Goal: Information Seeking & Learning: Learn about a topic

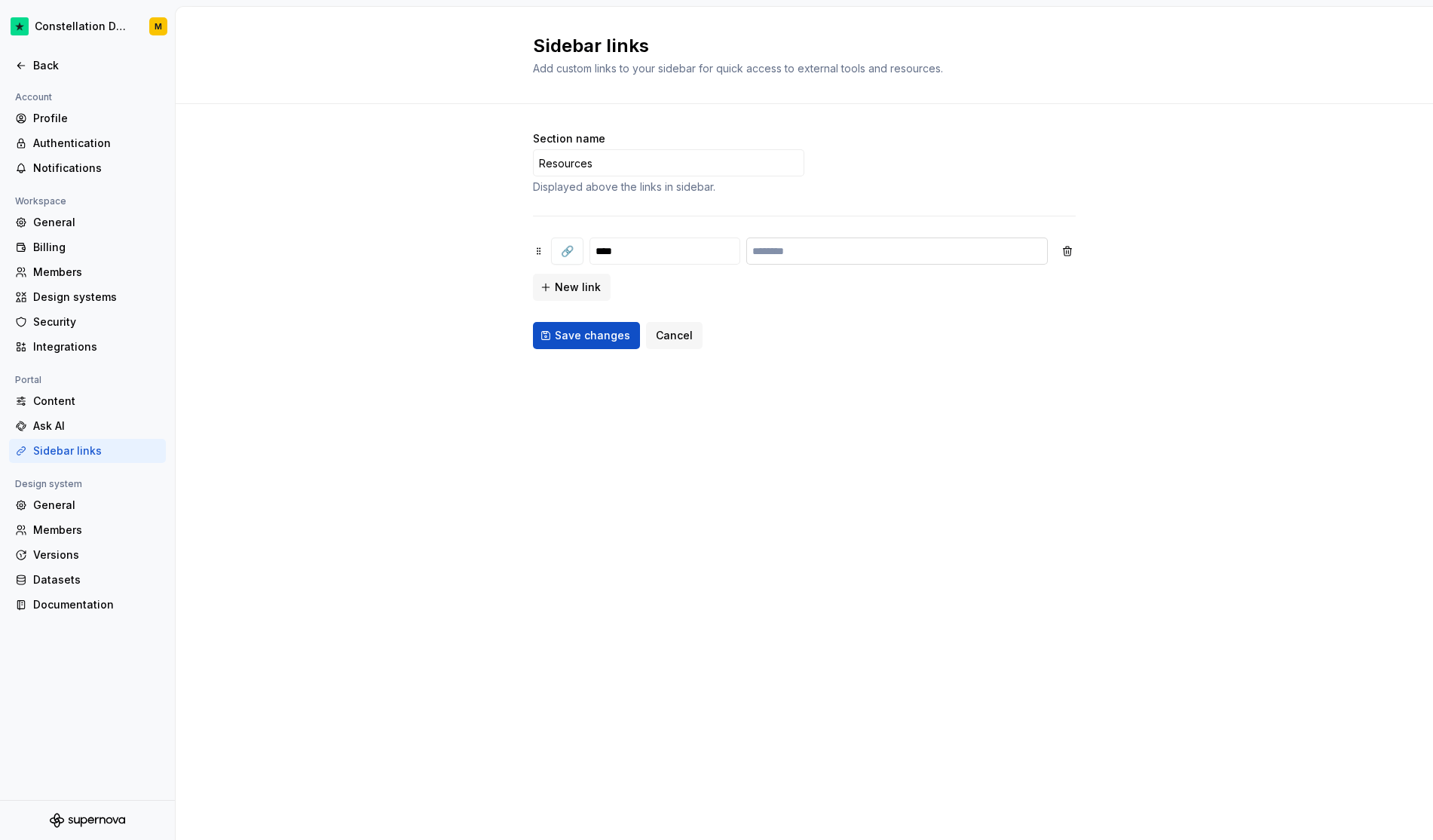
type input "****"
click at [810, 255] on input "text" at bounding box center [897, 251] width 302 height 27
type input "*"
click at [804, 321] on div "Section name Resources Displayed above the links in sidebar. 🔗 **** * New link …" at bounding box center [804, 240] width 543 height 218
click at [598, 328] on span "Save changes" at bounding box center [592, 335] width 75 height 15
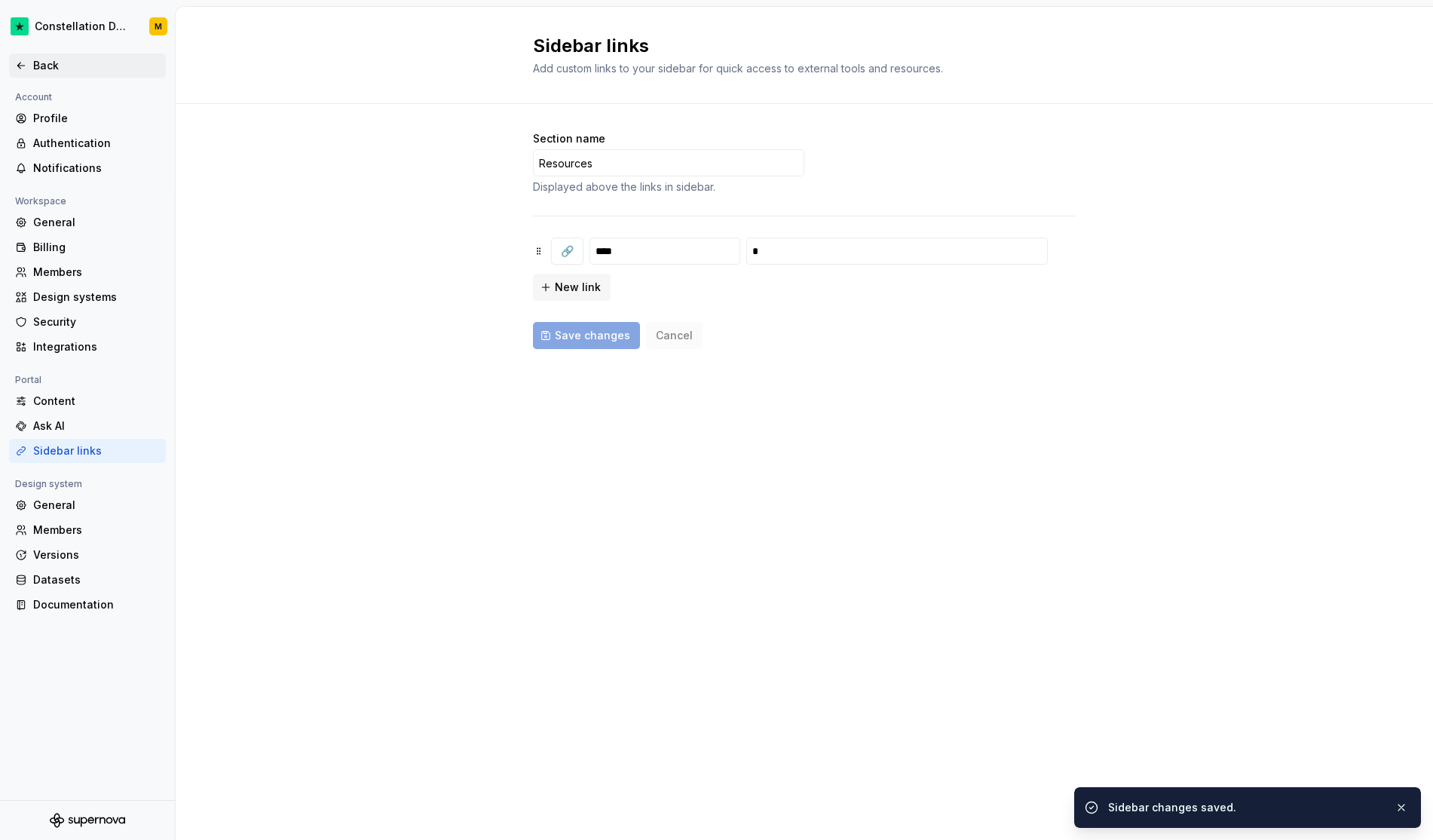
click at [51, 59] on div "Back" at bounding box center [97, 65] width 127 height 15
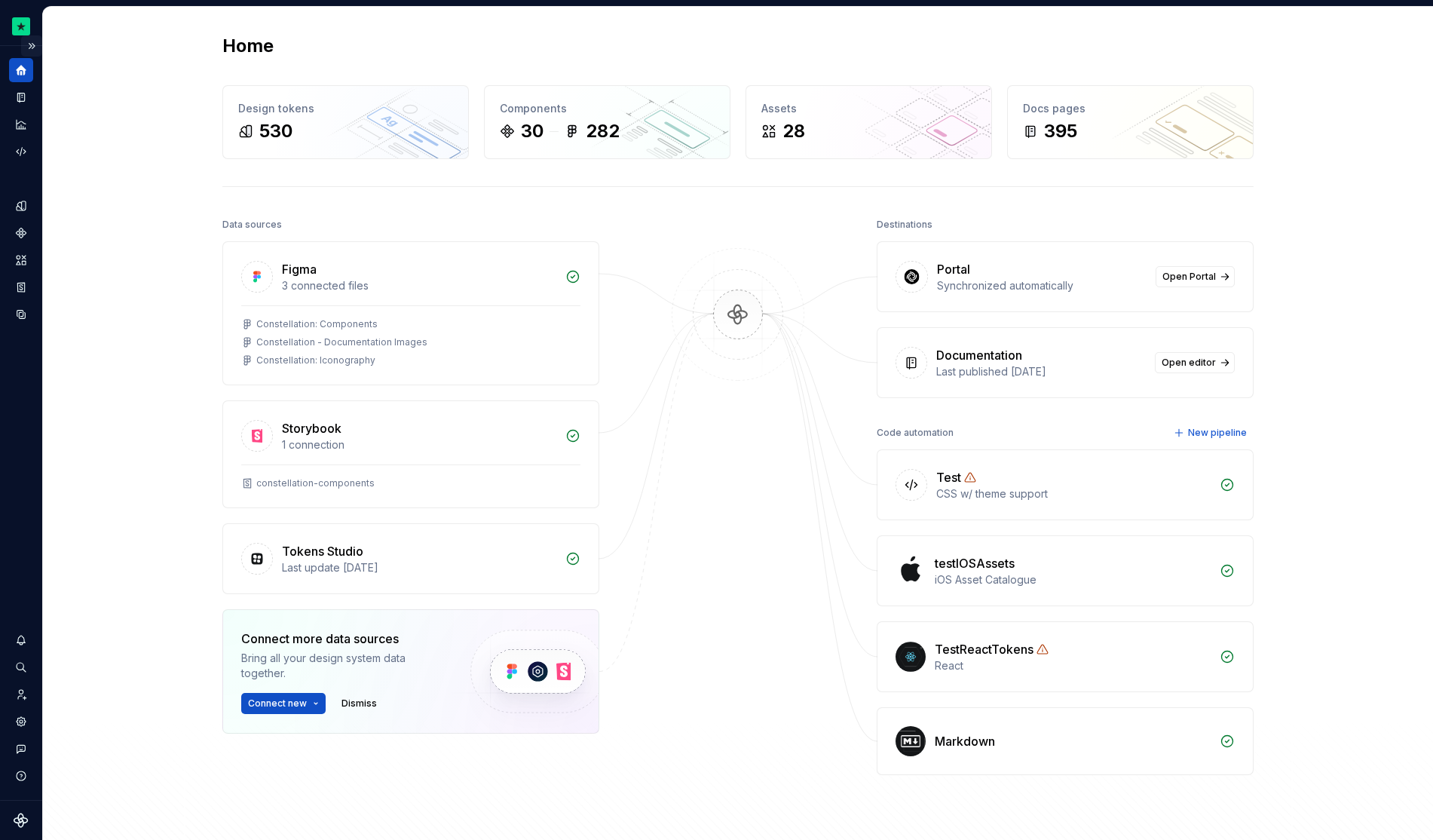
click at [30, 46] on button "Expand sidebar" at bounding box center [32, 46] width 21 height 21
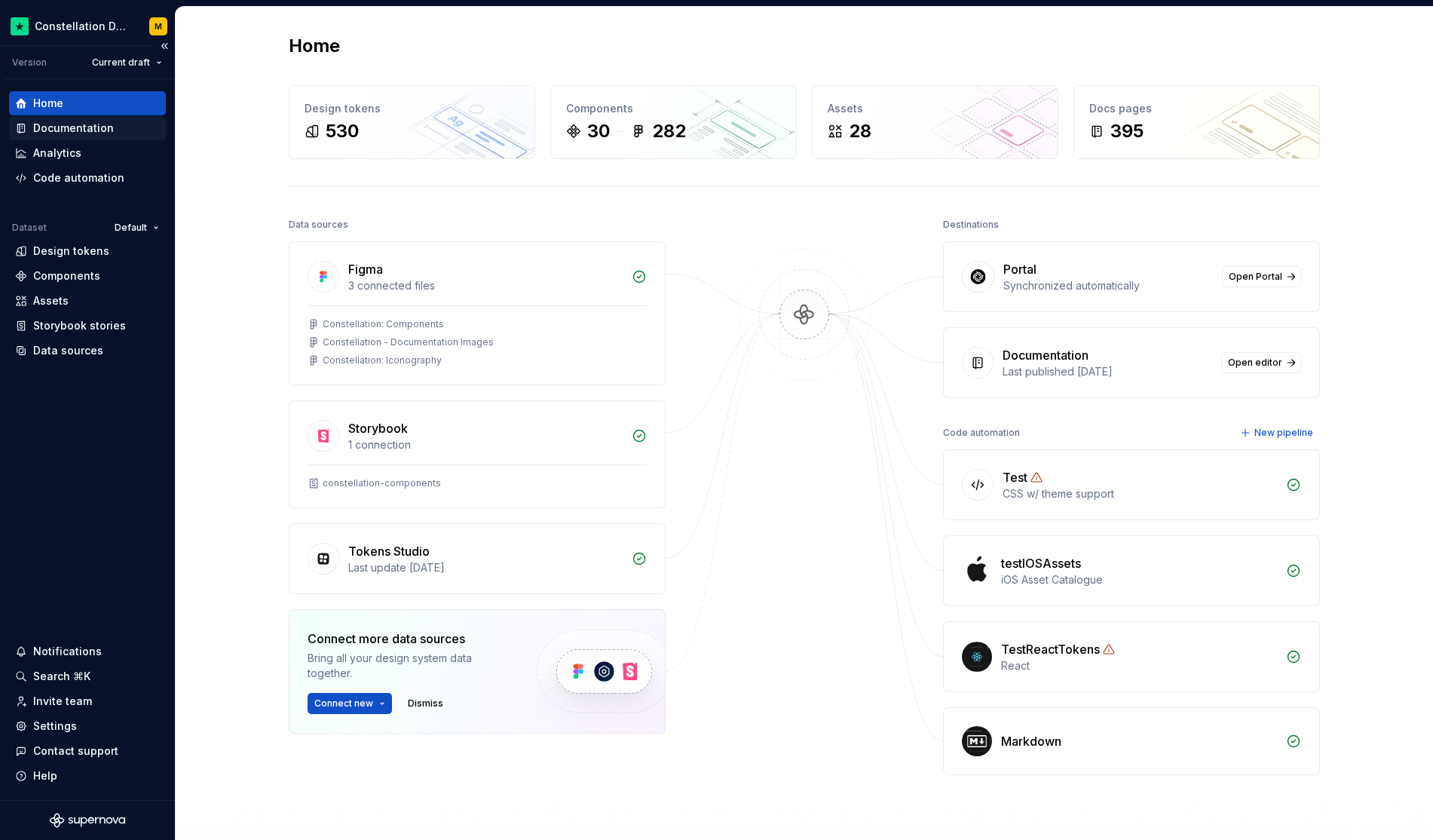
click at [103, 132] on div "Documentation" at bounding box center [74, 128] width 81 height 15
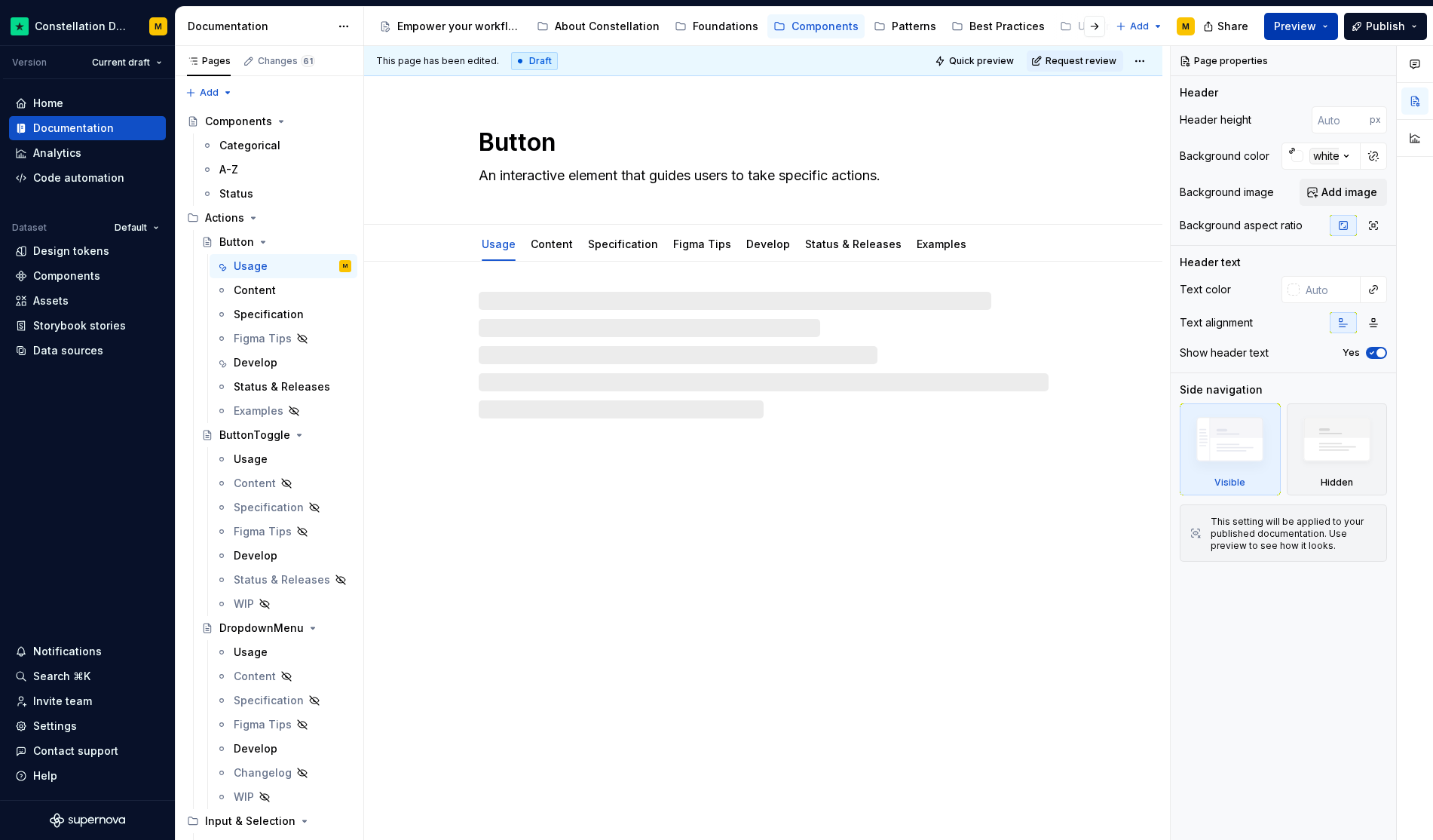
click at [1301, 17] on button "Preview" at bounding box center [1301, 27] width 74 height 27
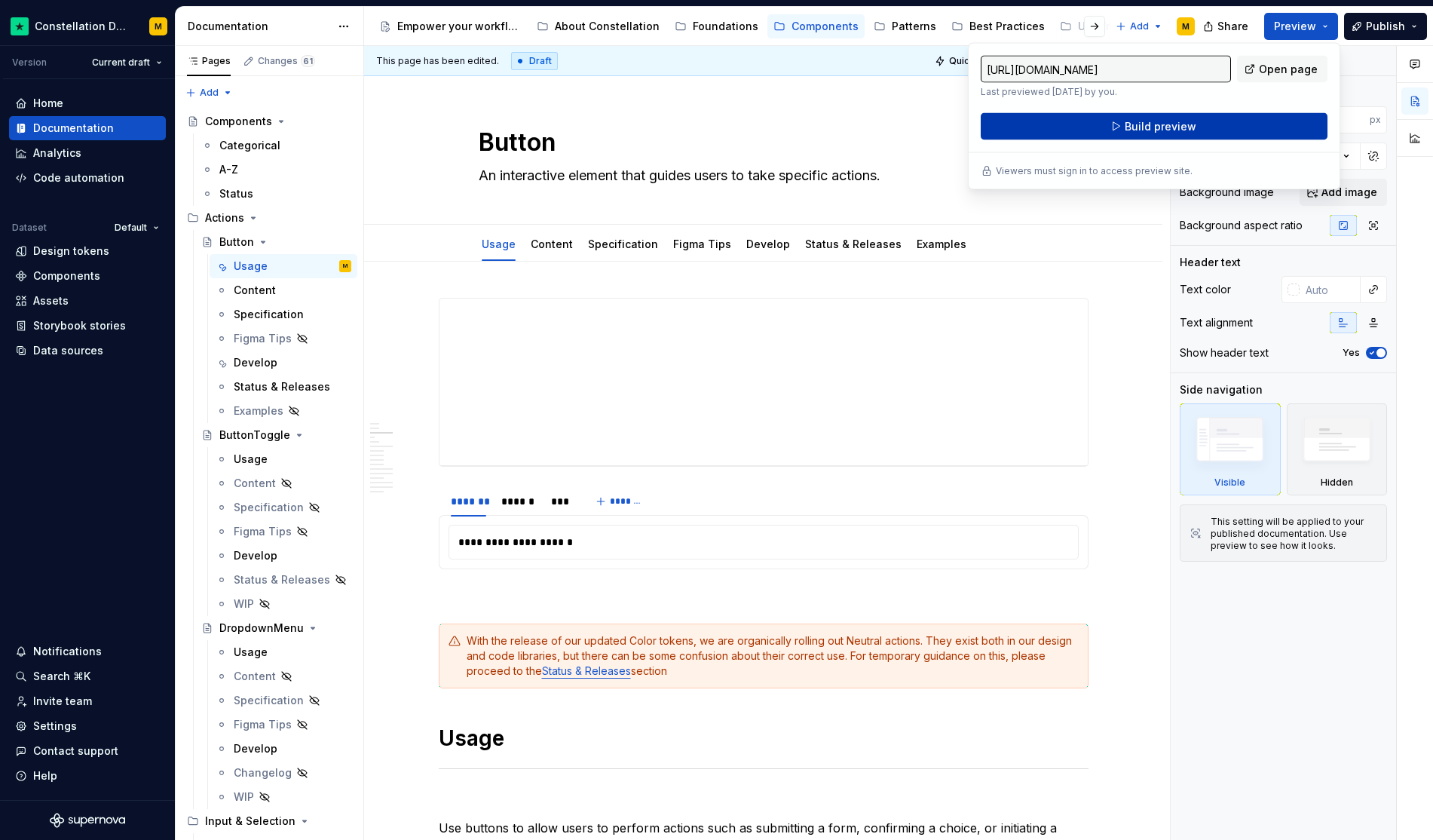
click at [1190, 126] on span "Build preview" at bounding box center [1161, 127] width 71 height 15
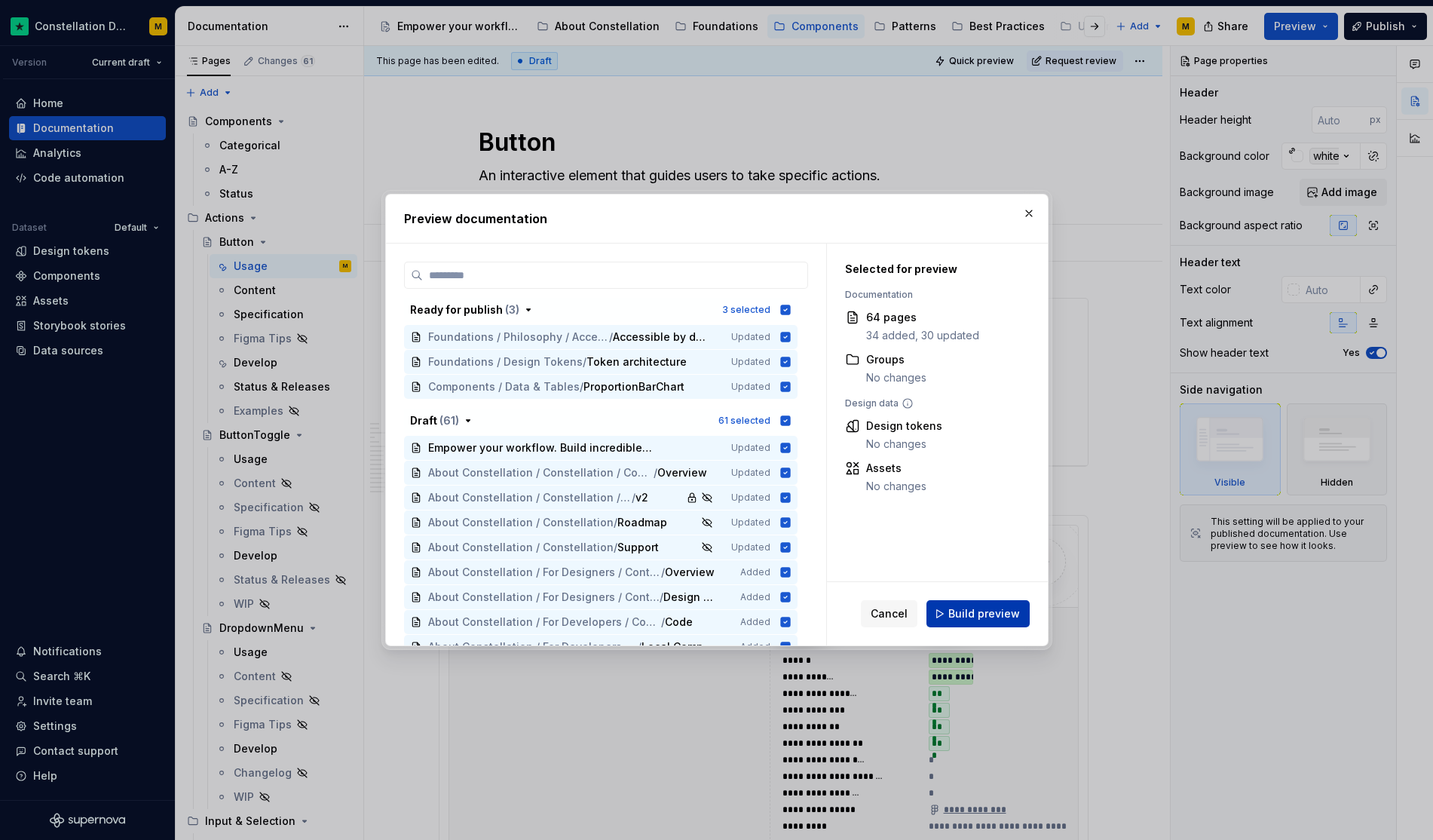
click at [970, 602] on button "Build preview" at bounding box center [978, 613] width 103 height 27
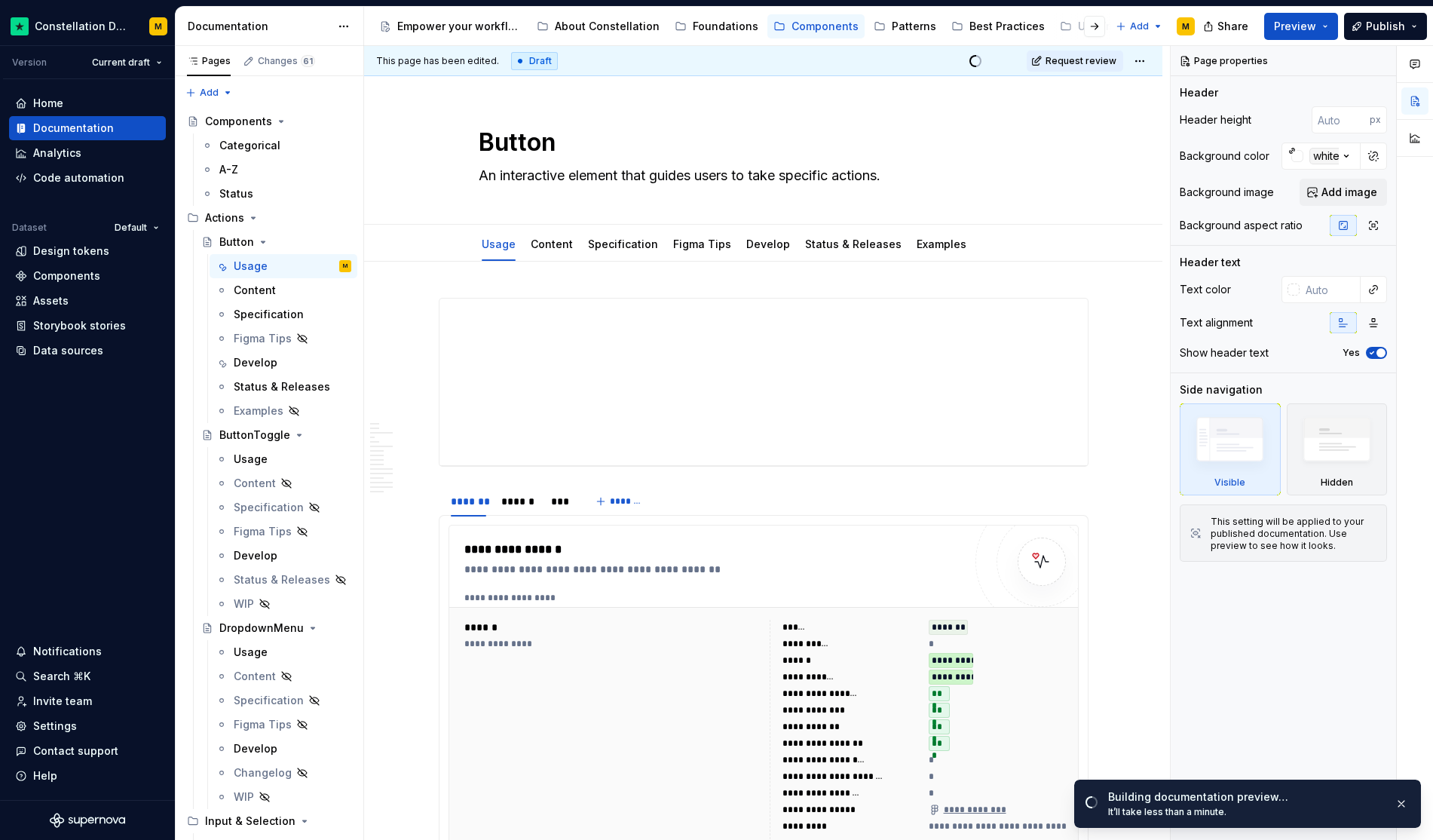
type textarea "*"
click at [52, 712] on div "Invite team" at bounding box center [87, 701] width 157 height 24
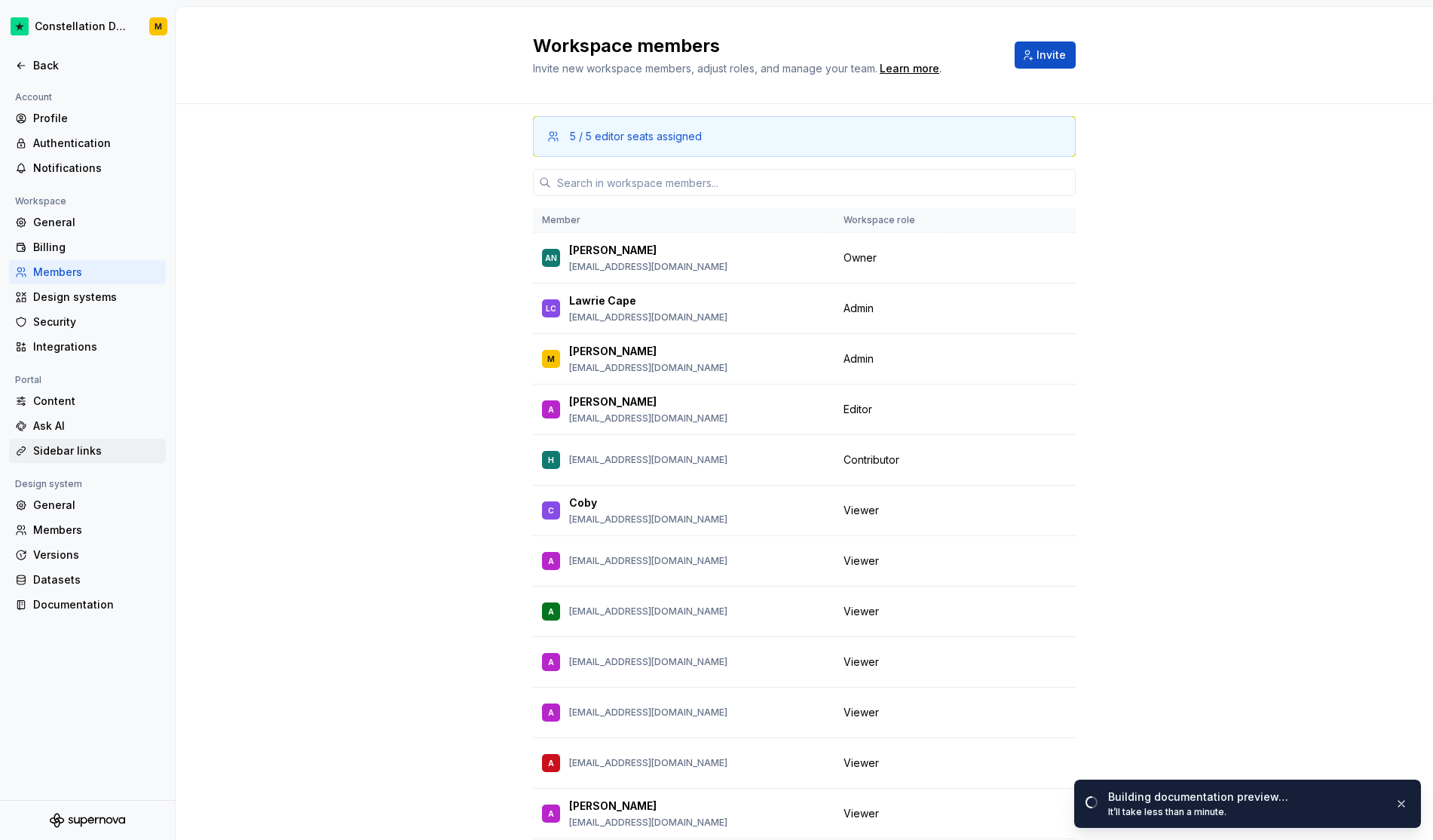
click at [58, 456] on div "Sidebar links" at bounding box center [97, 451] width 127 height 15
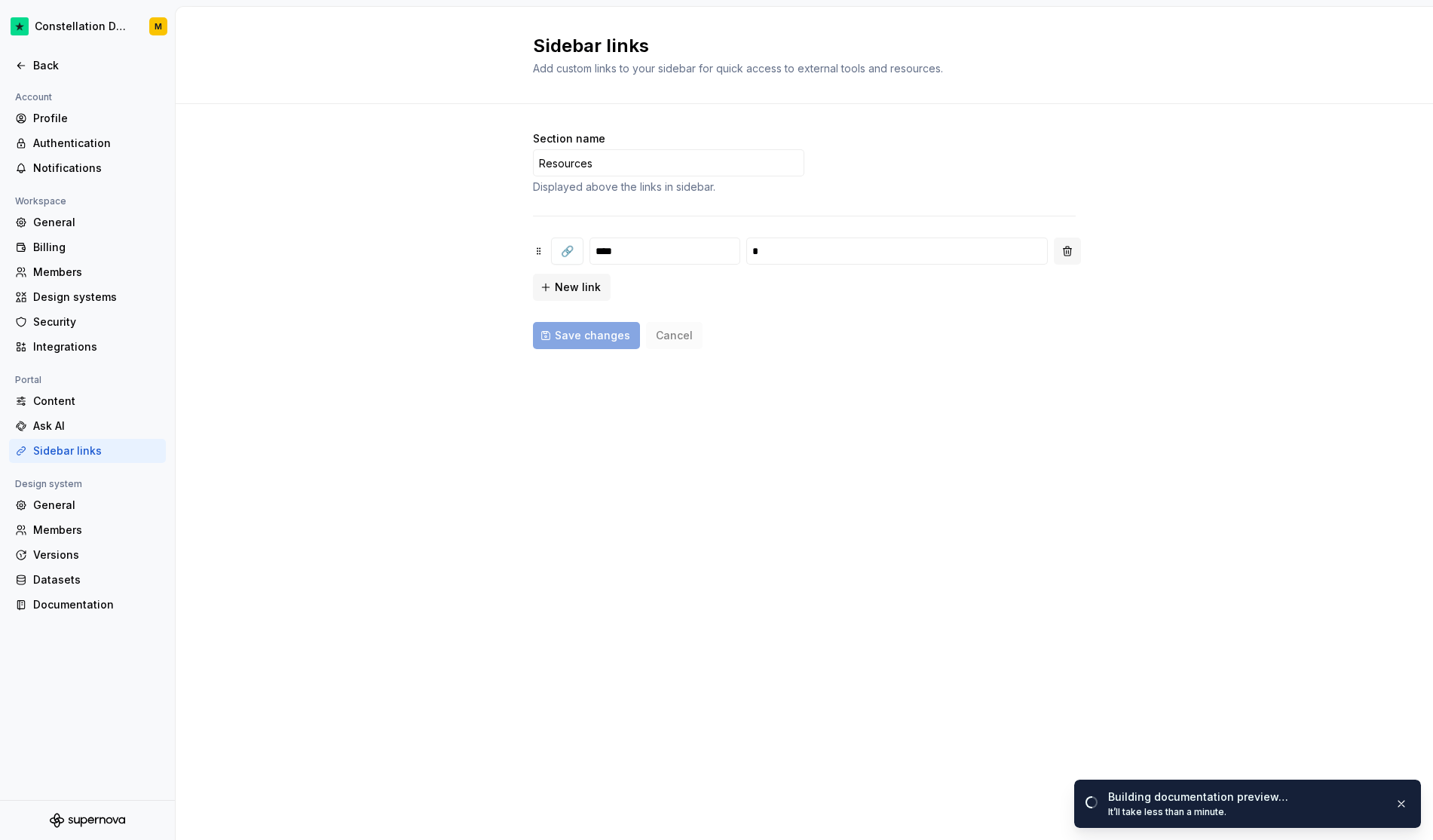
click at [1060, 247] on button "button" at bounding box center [1068, 251] width 27 height 27
click at [565, 306] on span "Save changes" at bounding box center [592, 309] width 75 height 15
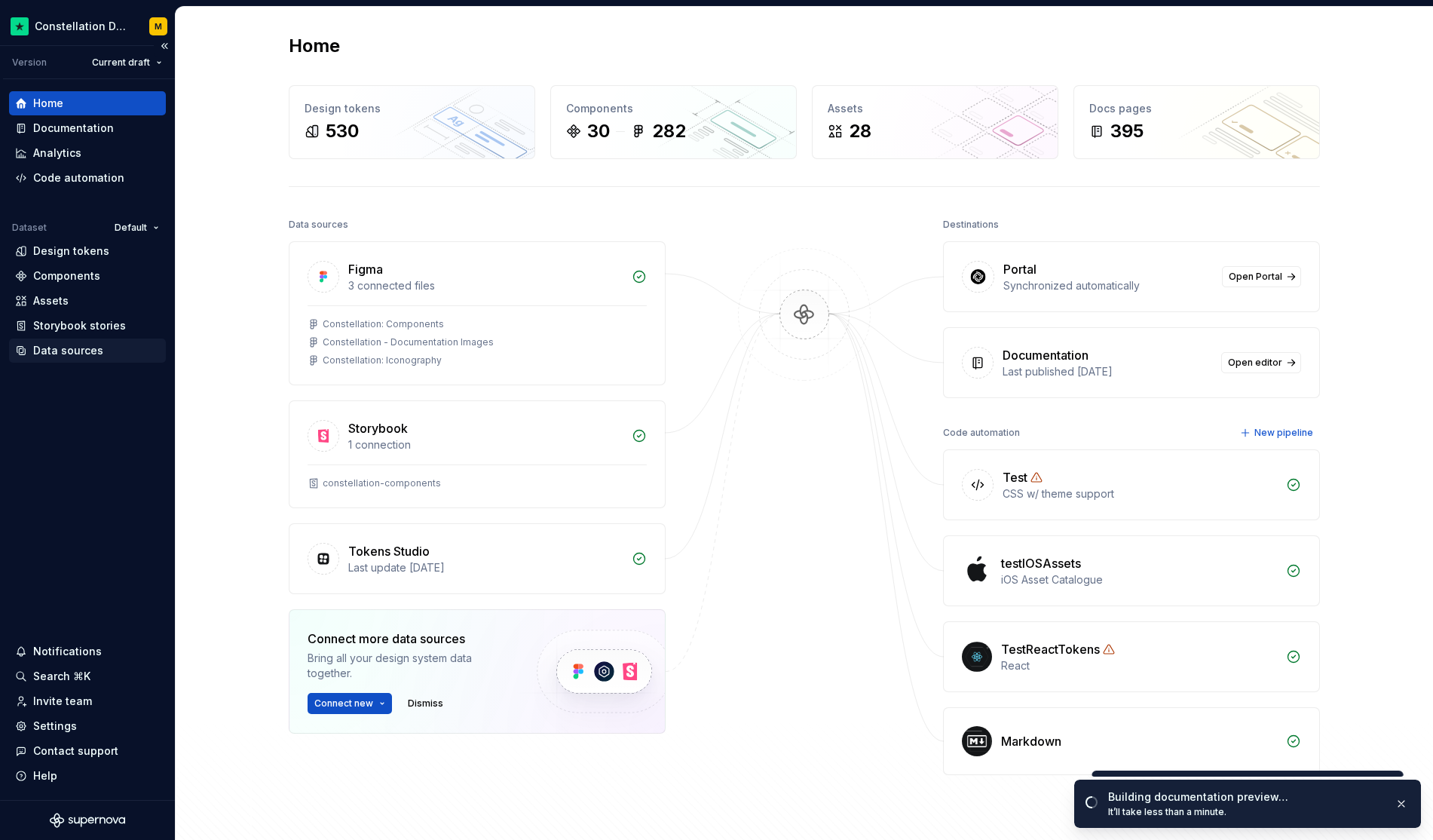
click at [85, 344] on div "Data sources" at bounding box center [68, 350] width 70 height 15
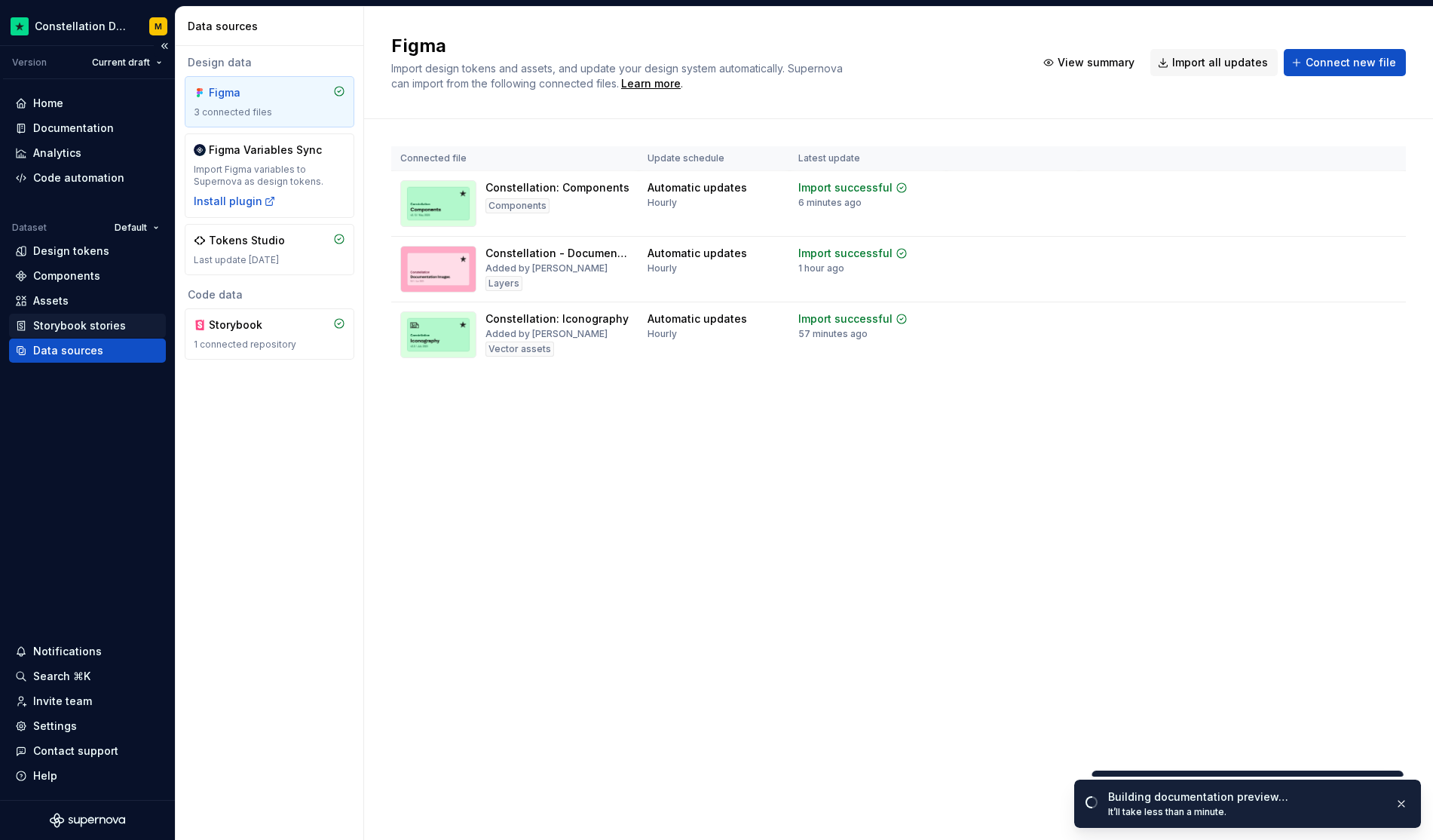
click at [93, 325] on div "Storybook stories" at bounding box center [80, 326] width 93 height 15
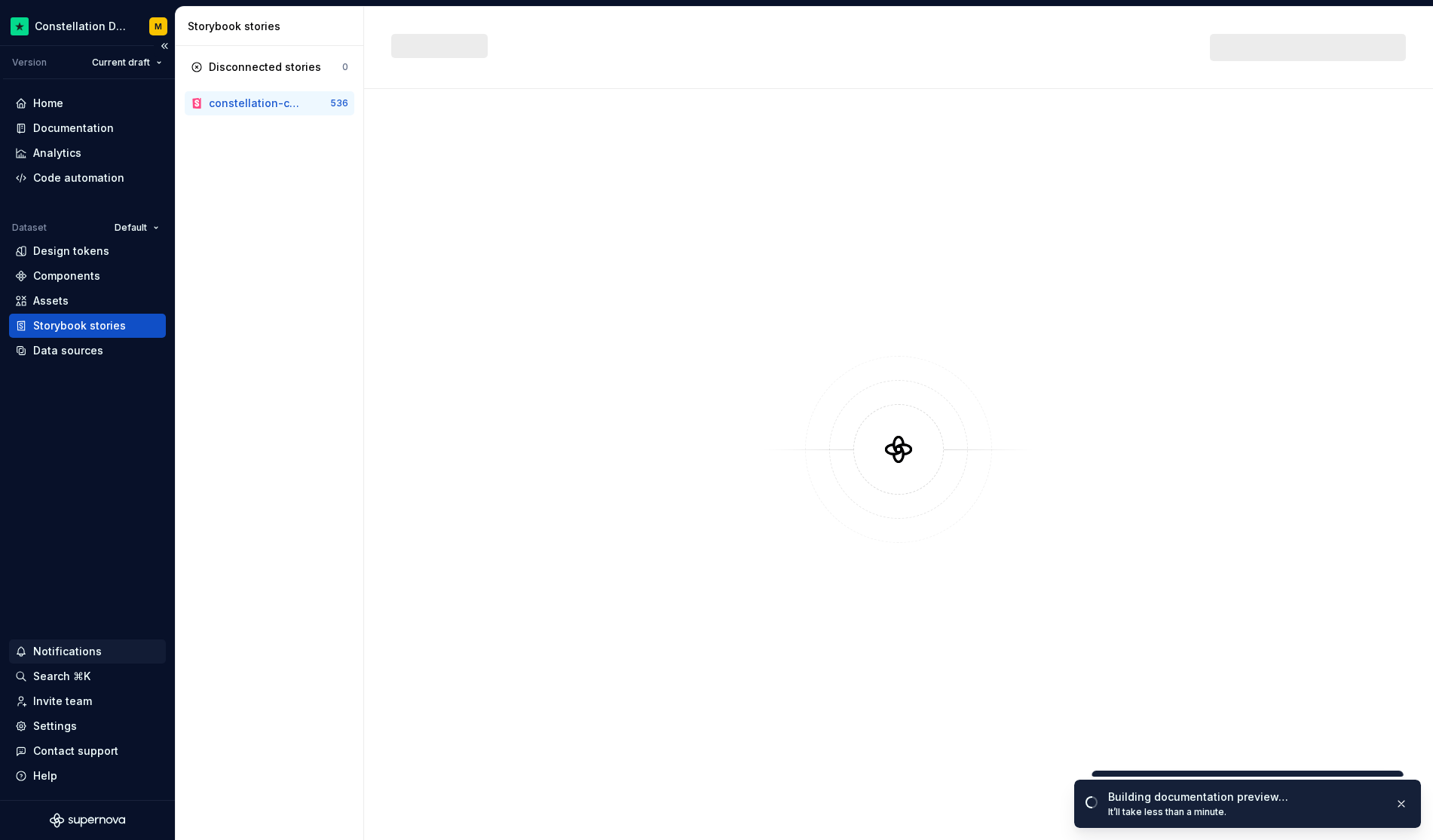
click at [57, 645] on div "Notifications" at bounding box center [68, 651] width 68 height 15
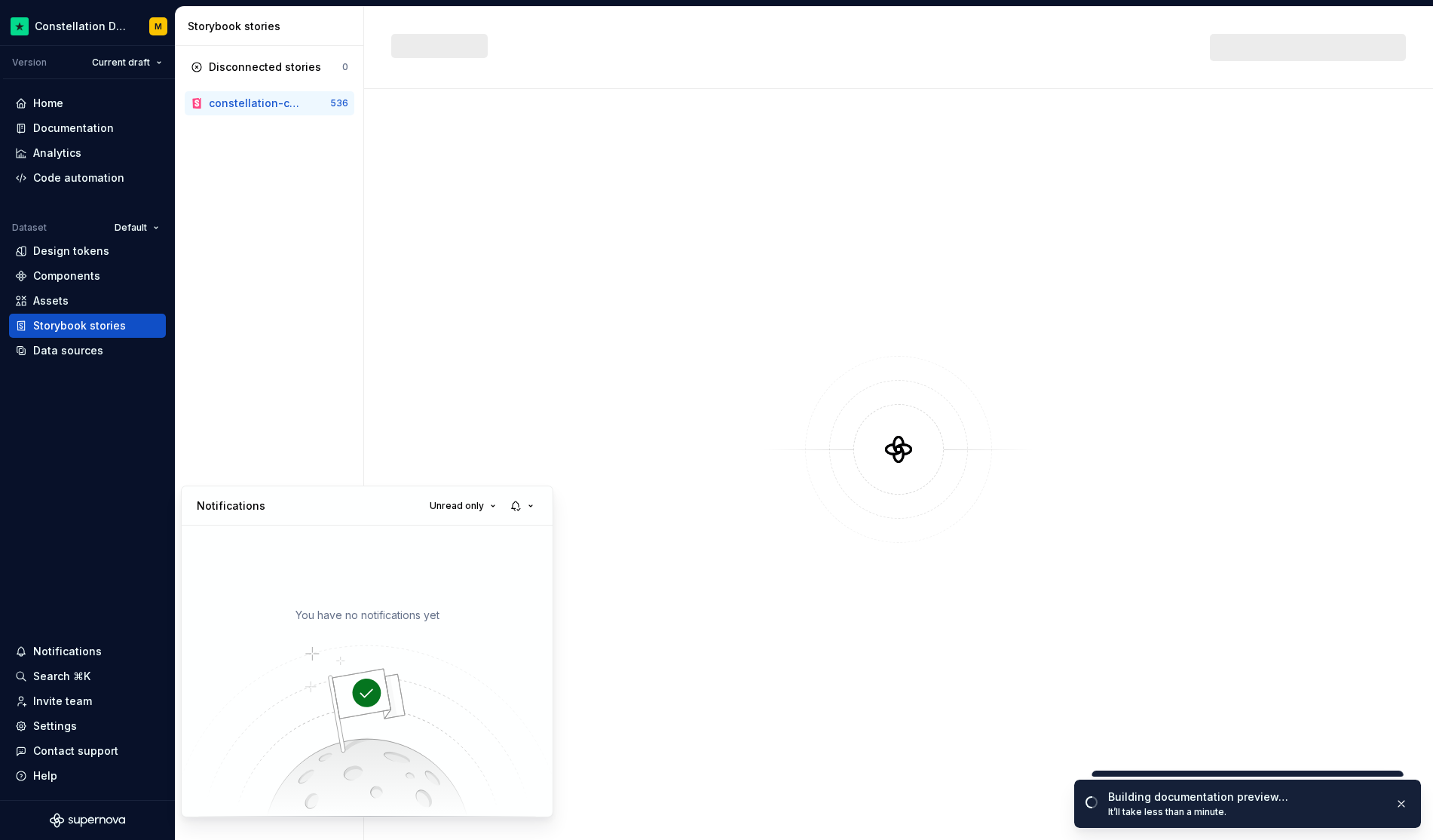
click at [61, 682] on html "Constellation Design System M Version Current draft Home Documentation Analytic…" at bounding box center [716, 420] width 1433 height 840
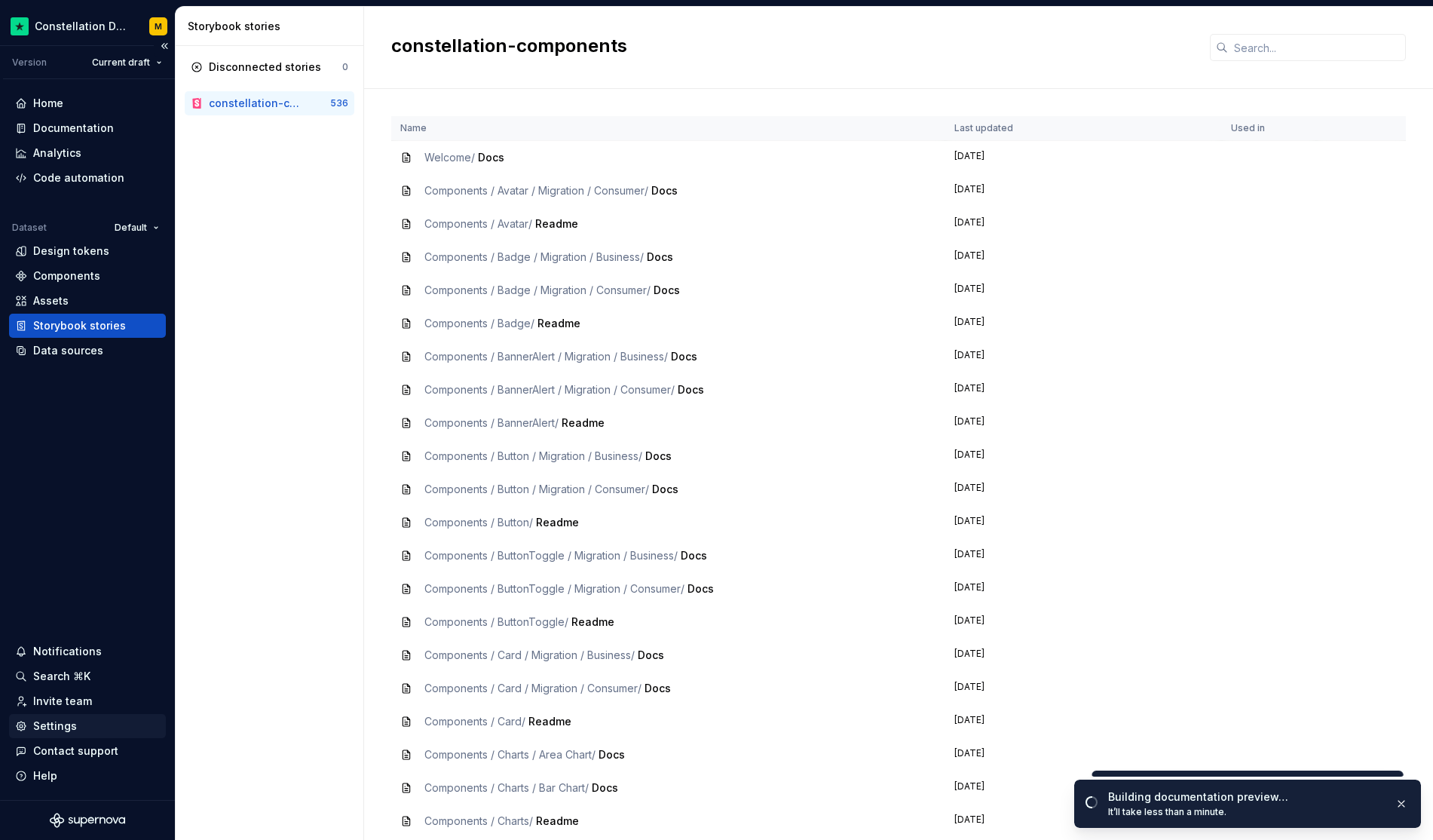
click at [62, 718] on div "Settings" at bounding box center [87, 726] width 157 height 24
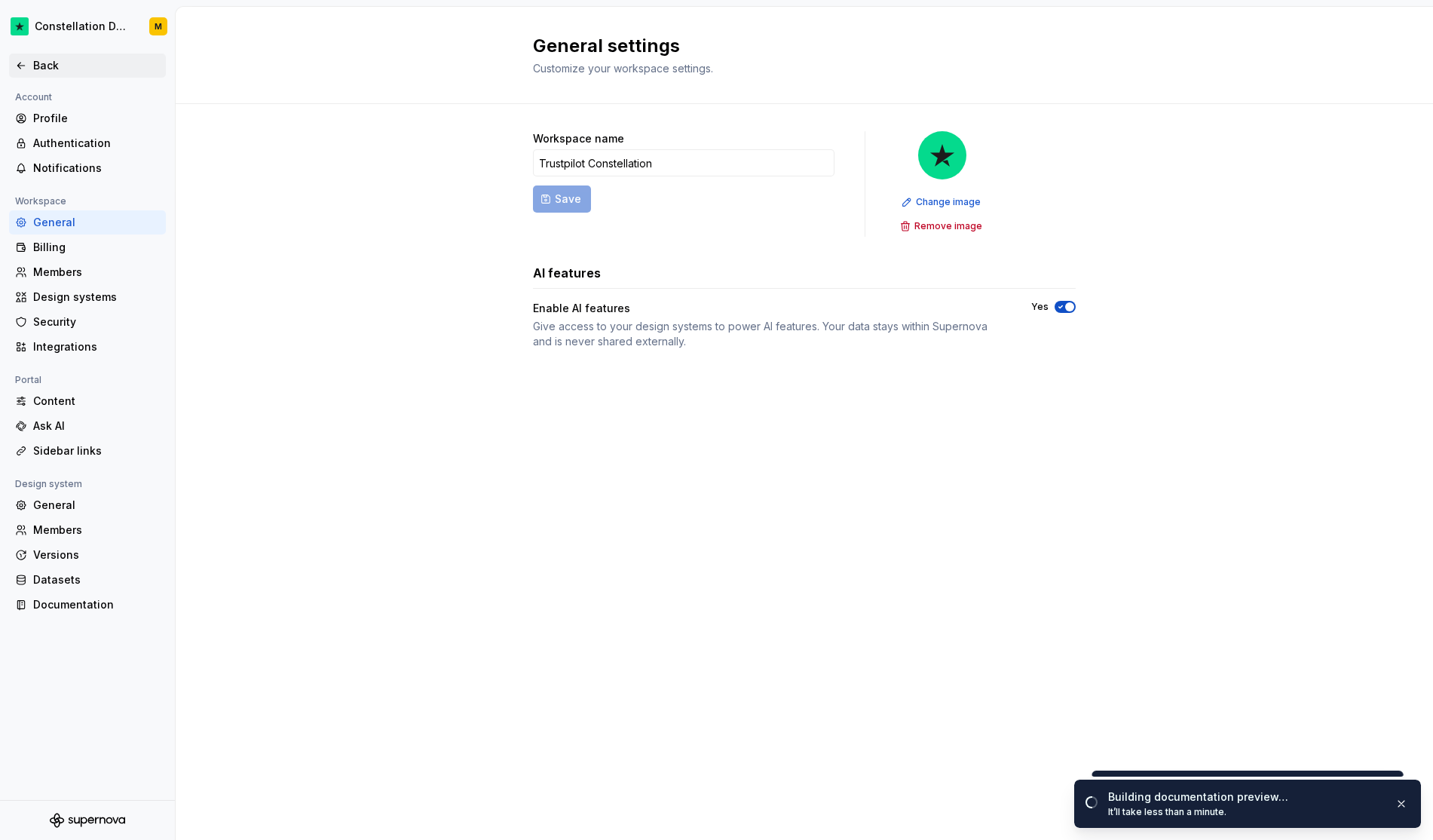
click at [51, 74] on div "Back" at bounding box center [87, 65] width 157 height 24
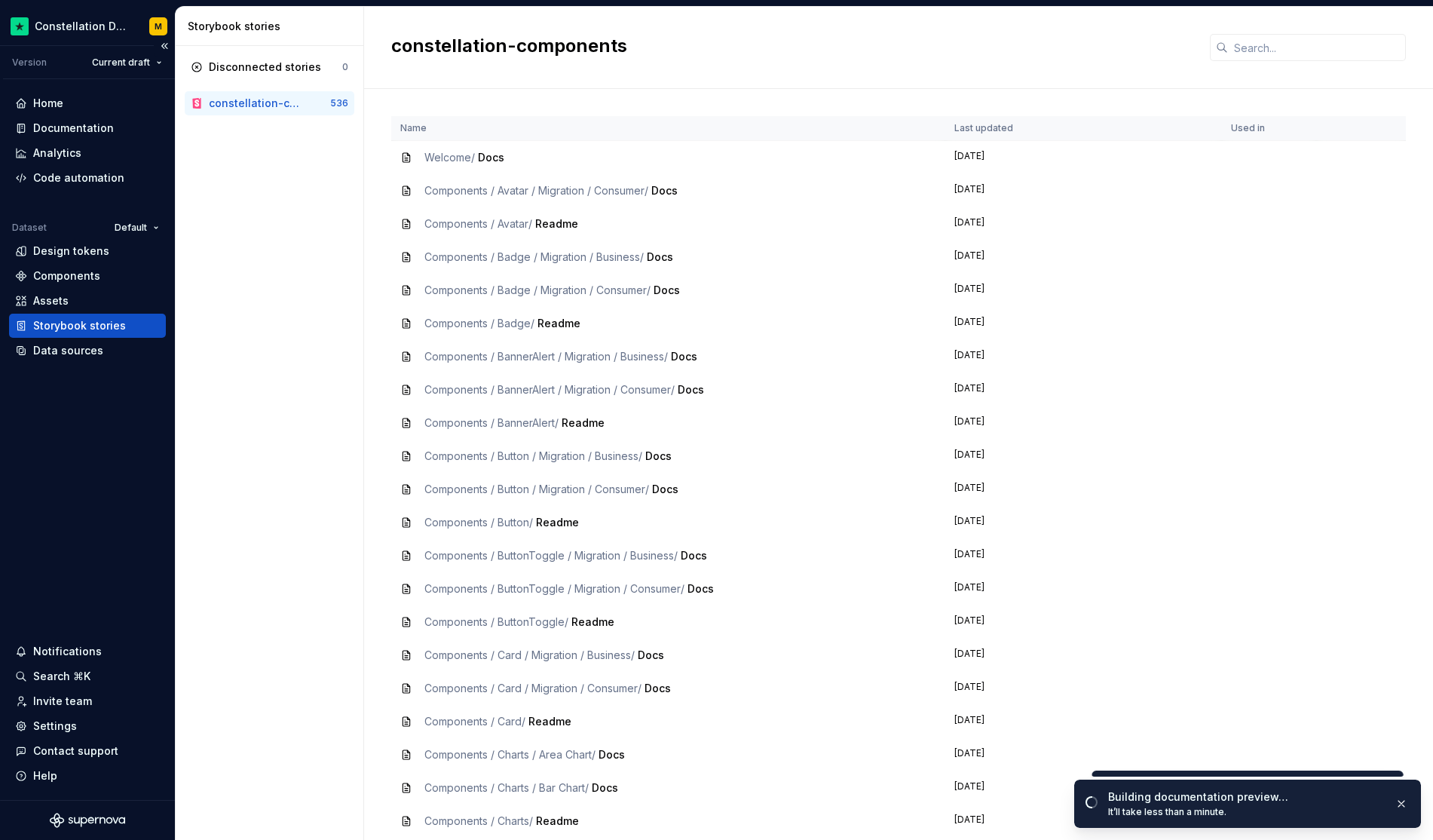
click at [65, 89] on div "Home Documentation Analytics Code automation Dataset Default Design tokens Comp…" at bounding box center [87, 439] width 175 height 721
click at [62, 106] on div "Home" at bounding box center [87, 103] width 144 height 15
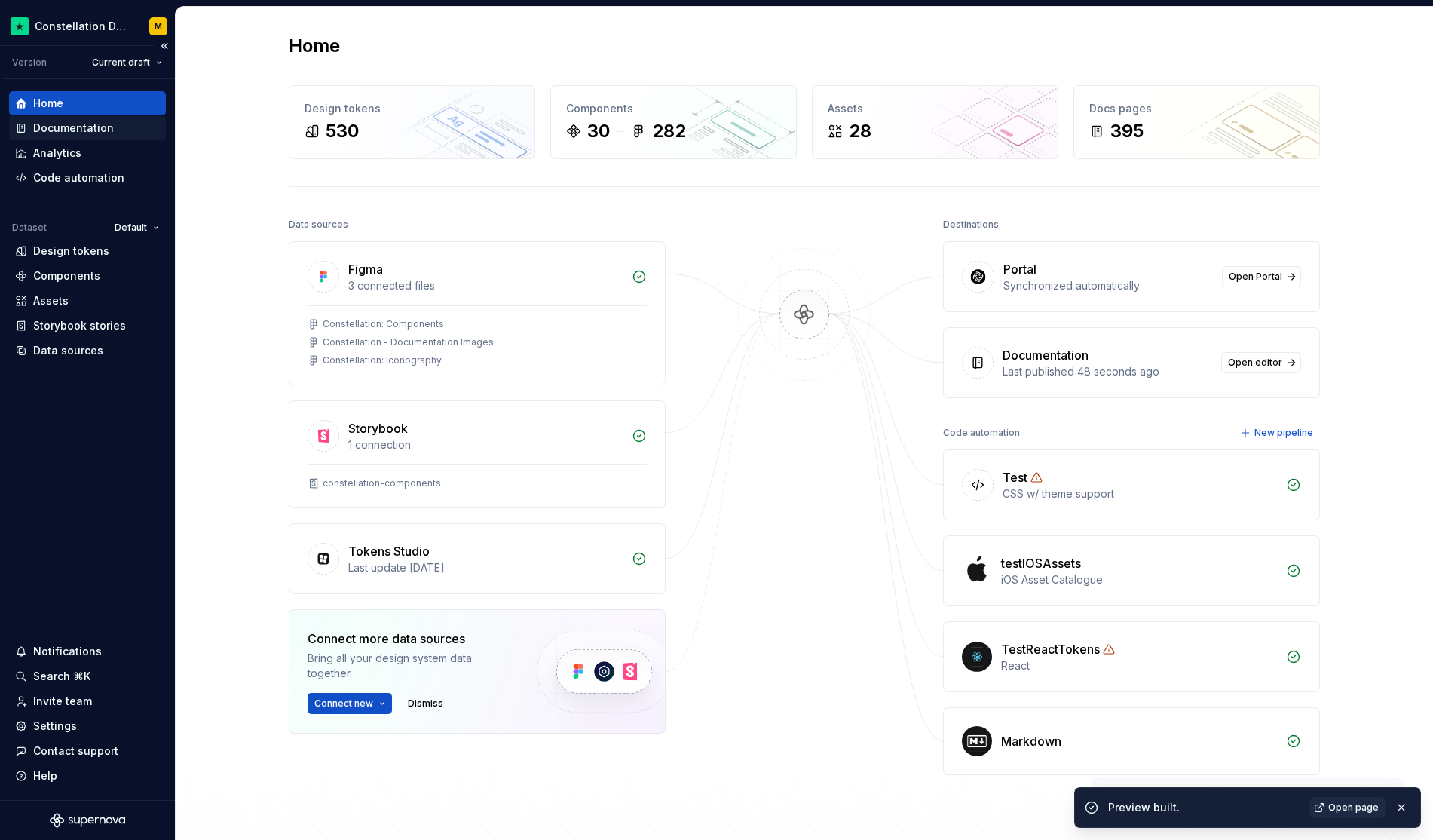
click at [55, 137] on div "Documentation" at bounding box center [87, 128] width 157 height 24
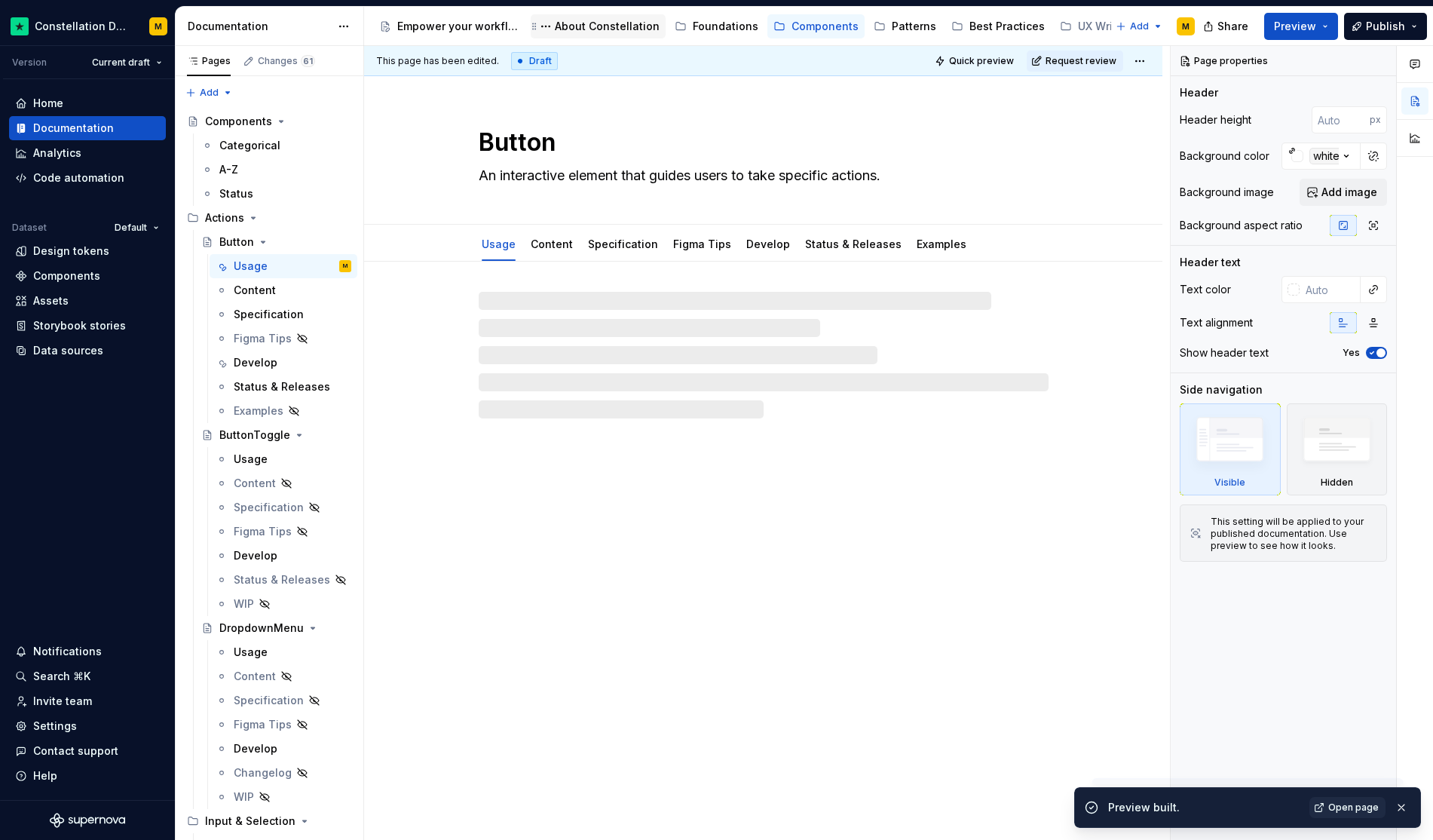
click at [591, 38] on div "About Constellation" at bounding box center [598, 27] width 135 height 24
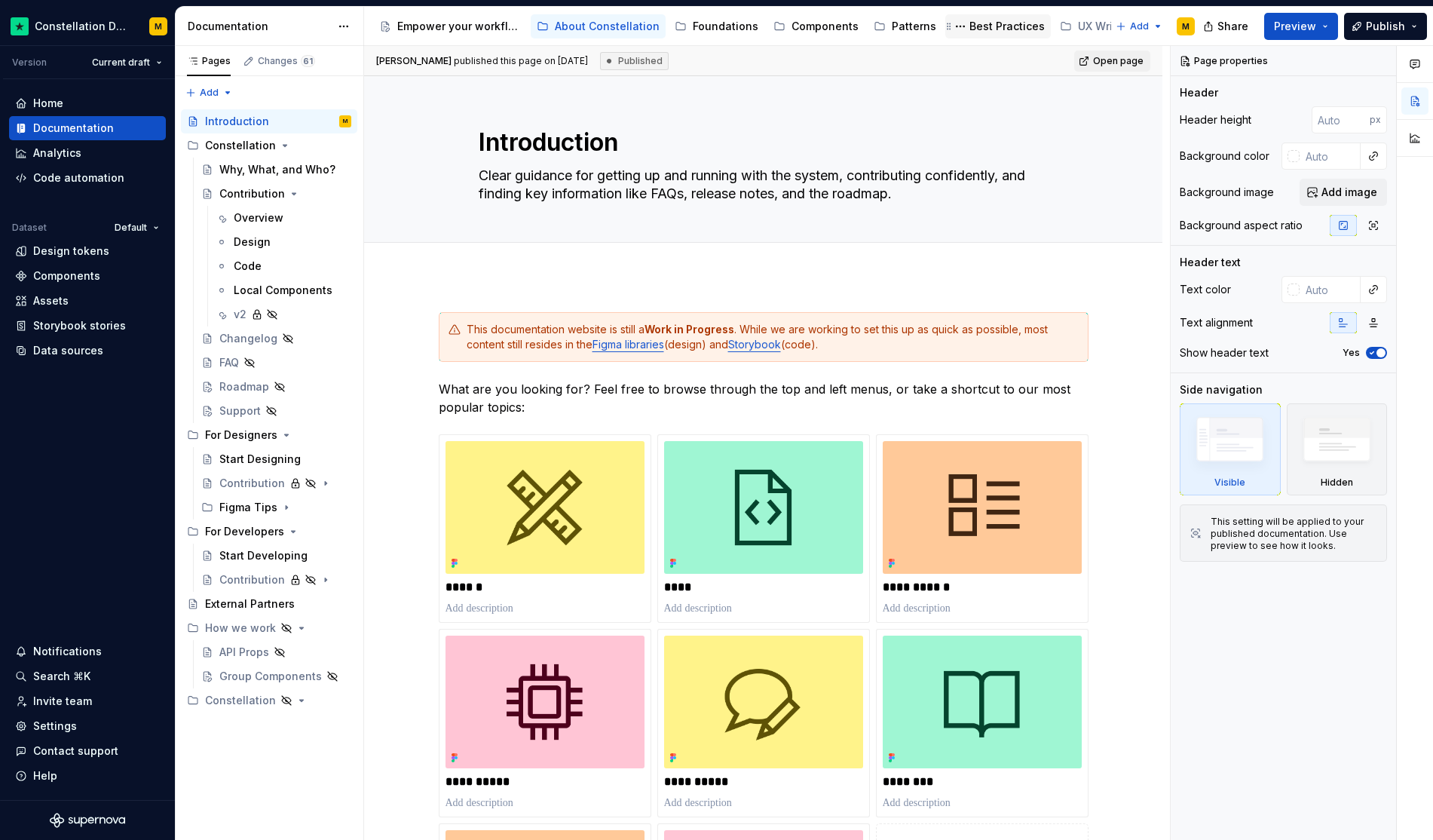
click at [969, 28] on div "Best Practices" at bounding box center [1007, 27] width 75 height 15
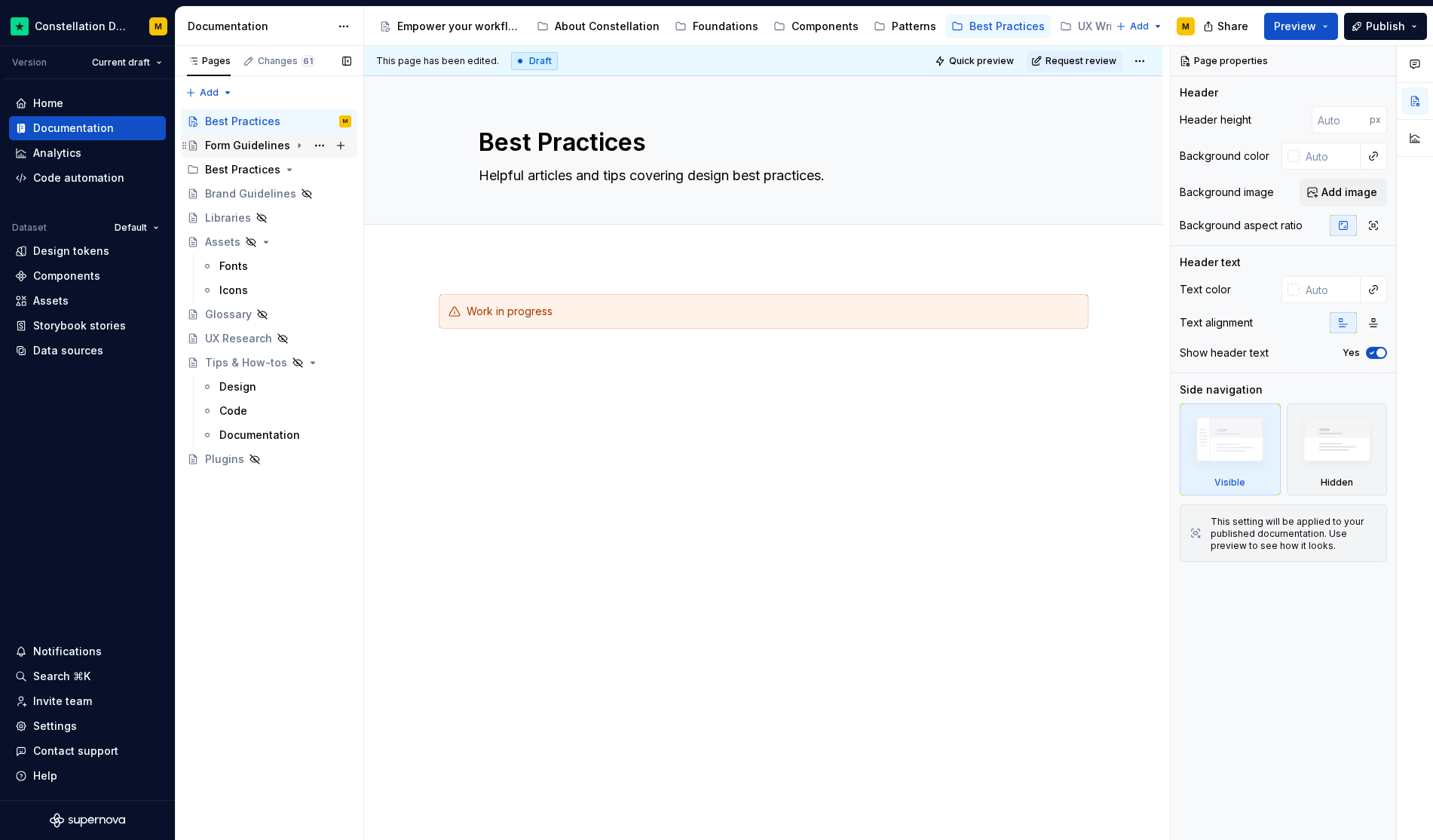
click at [250, 151] on div "Form Guidelines" at bounding box center [248, 145] width 85 height 15
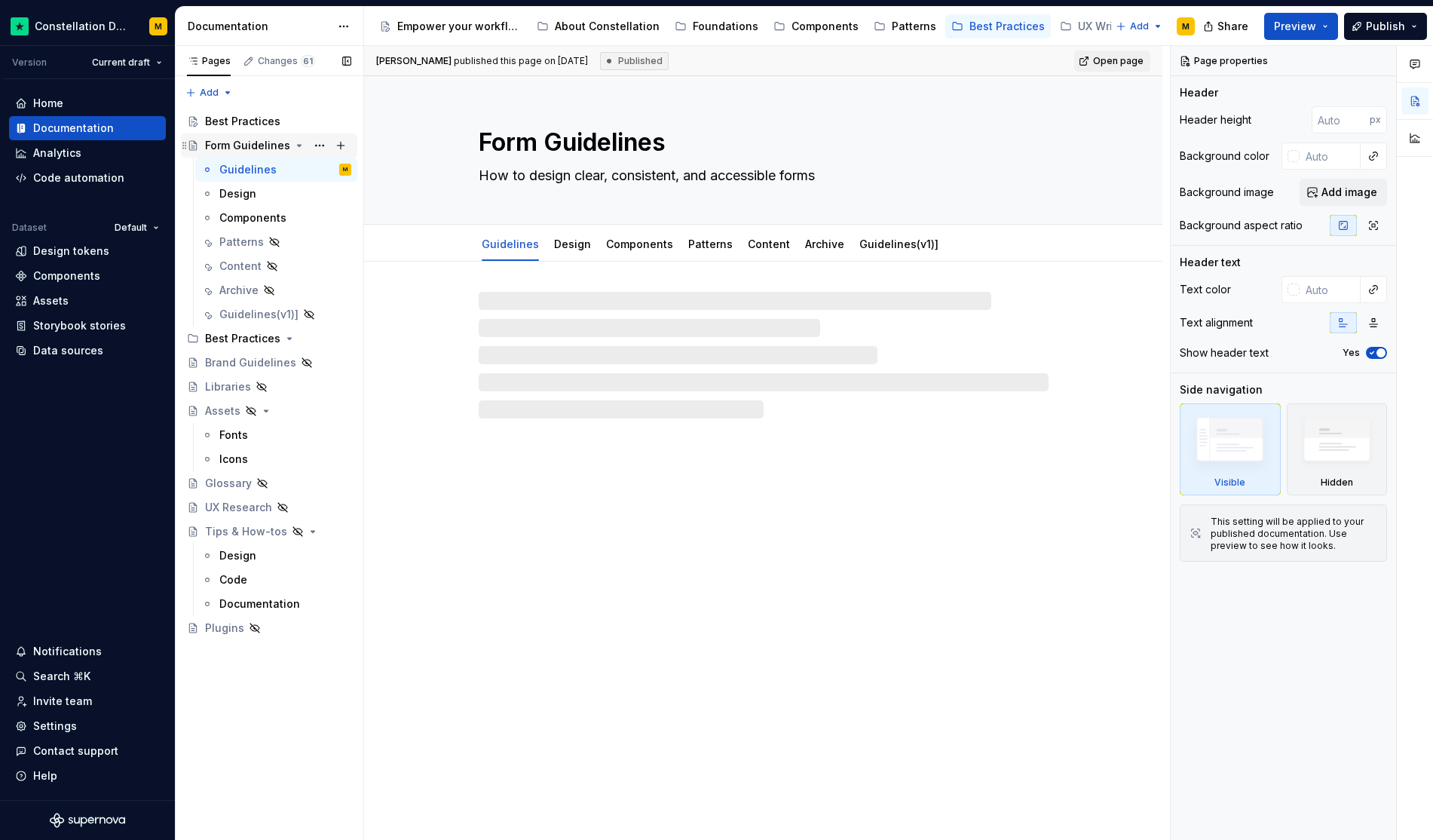
click at [296, 141] on icon "Page tree" at bounding box center [300, 145] width 12 height 12
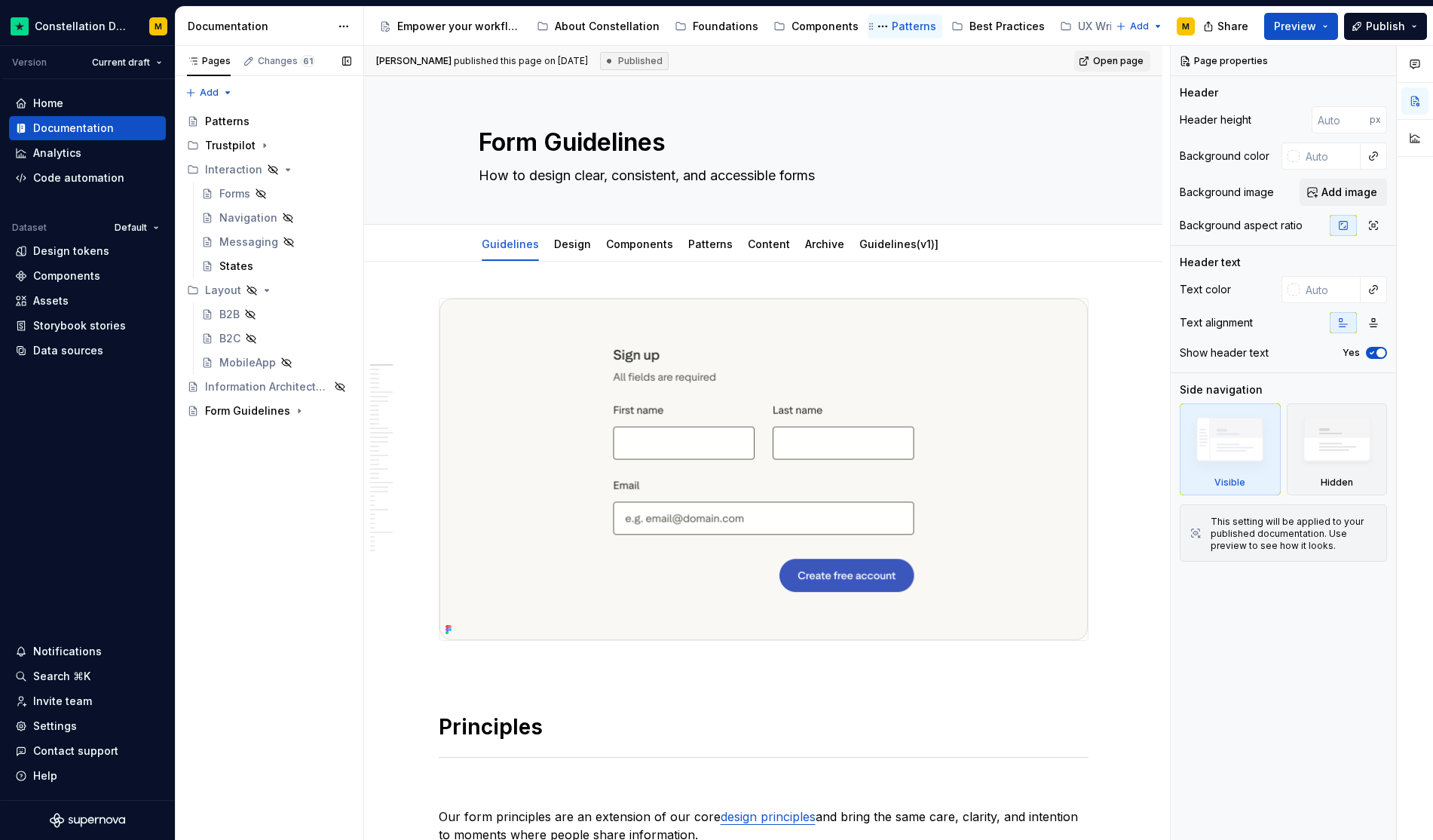
click at [897, 29] on div "Patterns" at bounding box center [914, 27] width 45 height 15
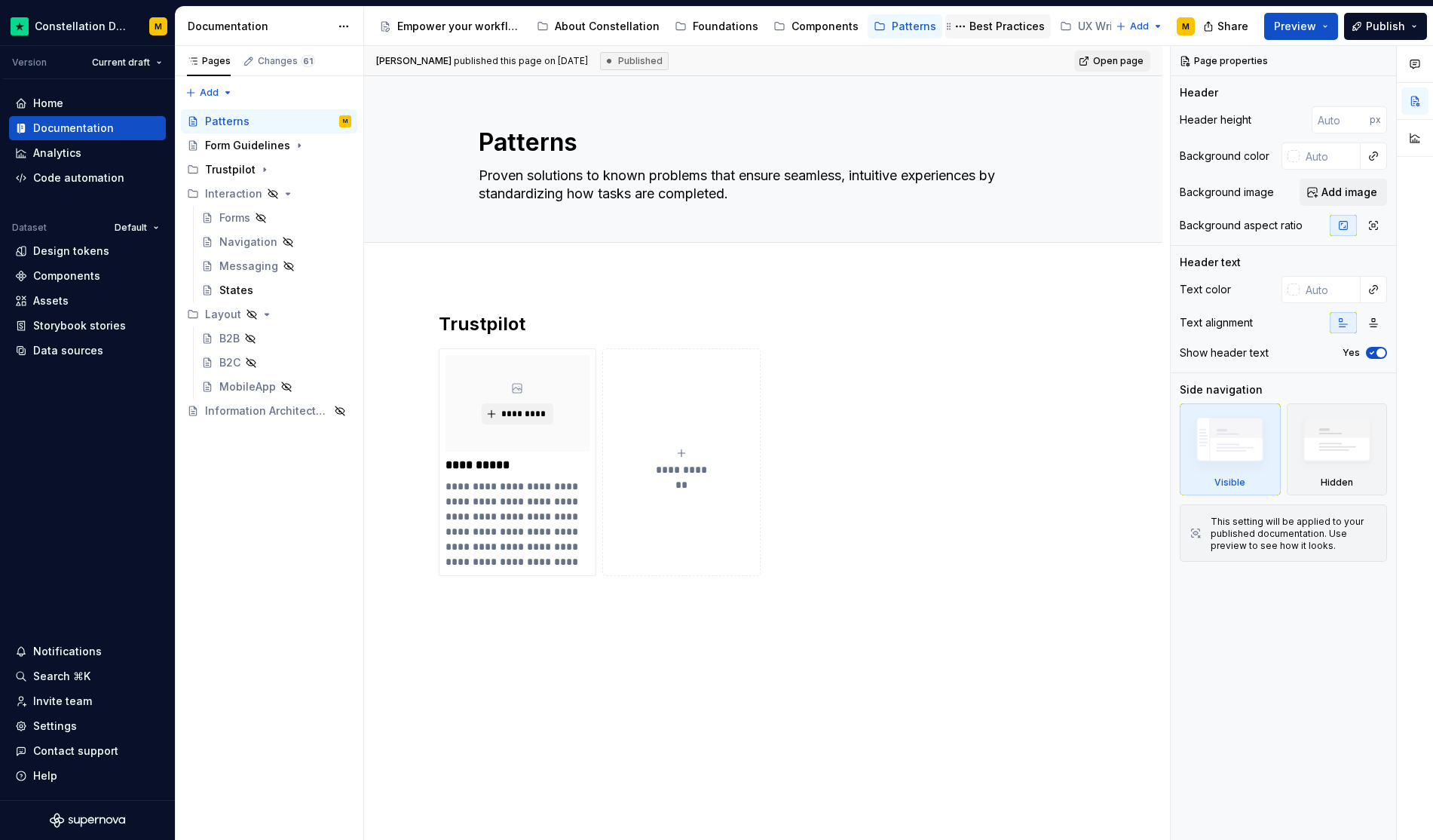
click at [990, 27] on div "Best Practices" at bounding box center [1007, 27] width 75 height 15
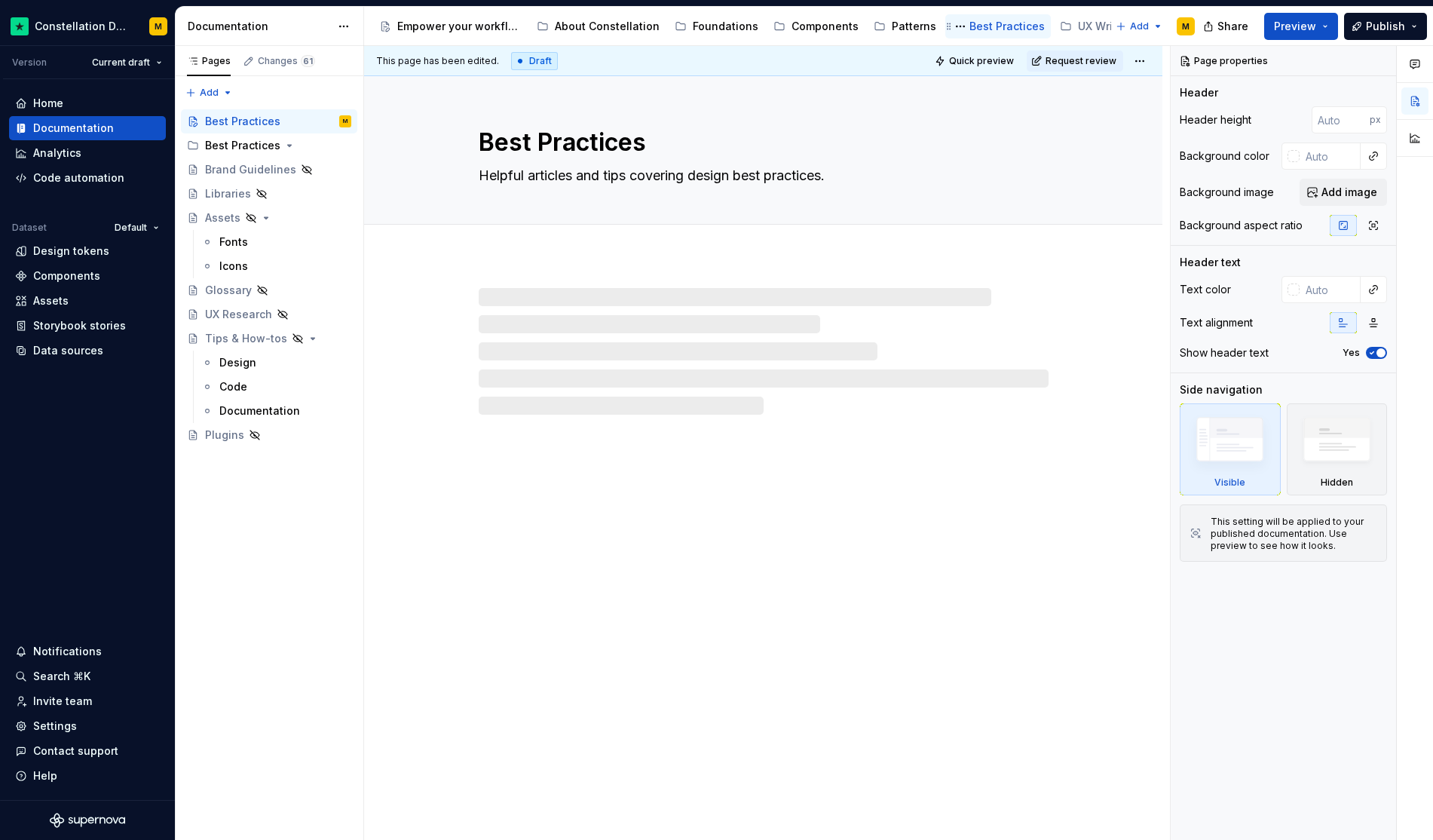
click at [943, 27] on icon "Page tree" at bounding box center [950, 27] width 12 height 12
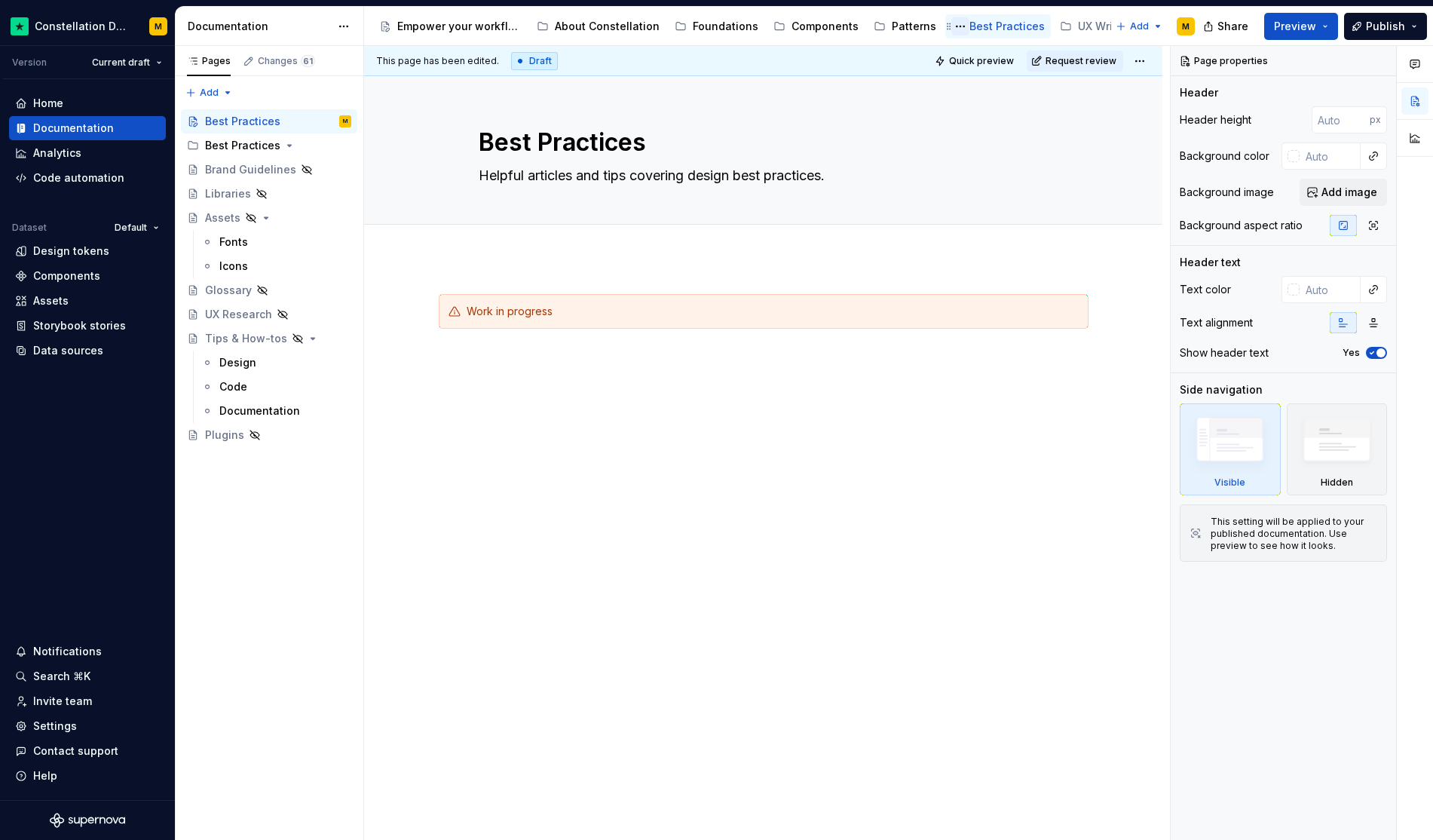
click at [952, 28] on button "Page tree" at bounding box center [961, 27] width 18 height 18
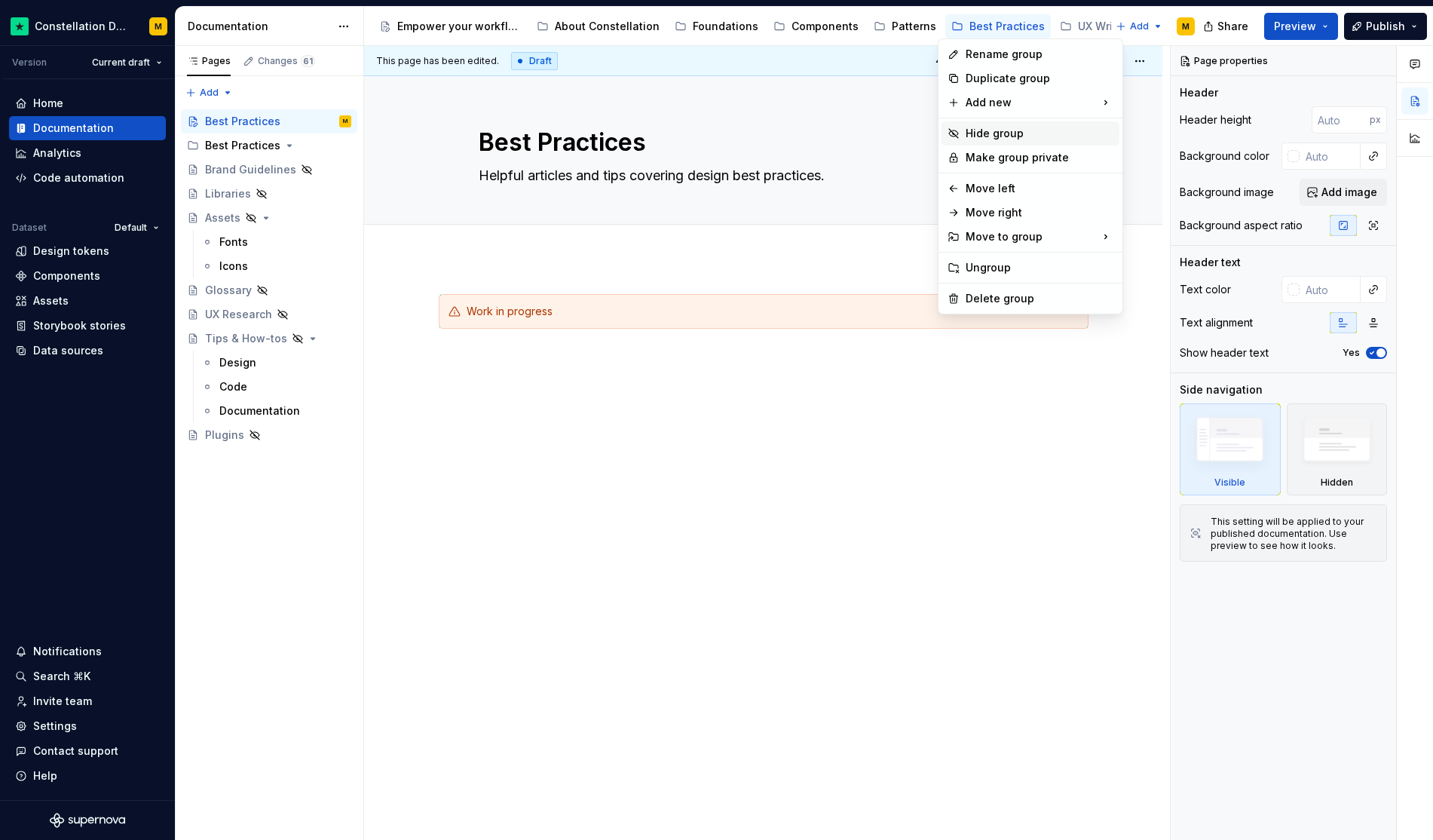
click at [995, 134] on div "Hide group" at bounding box center [1039, 134] width 147 height 15
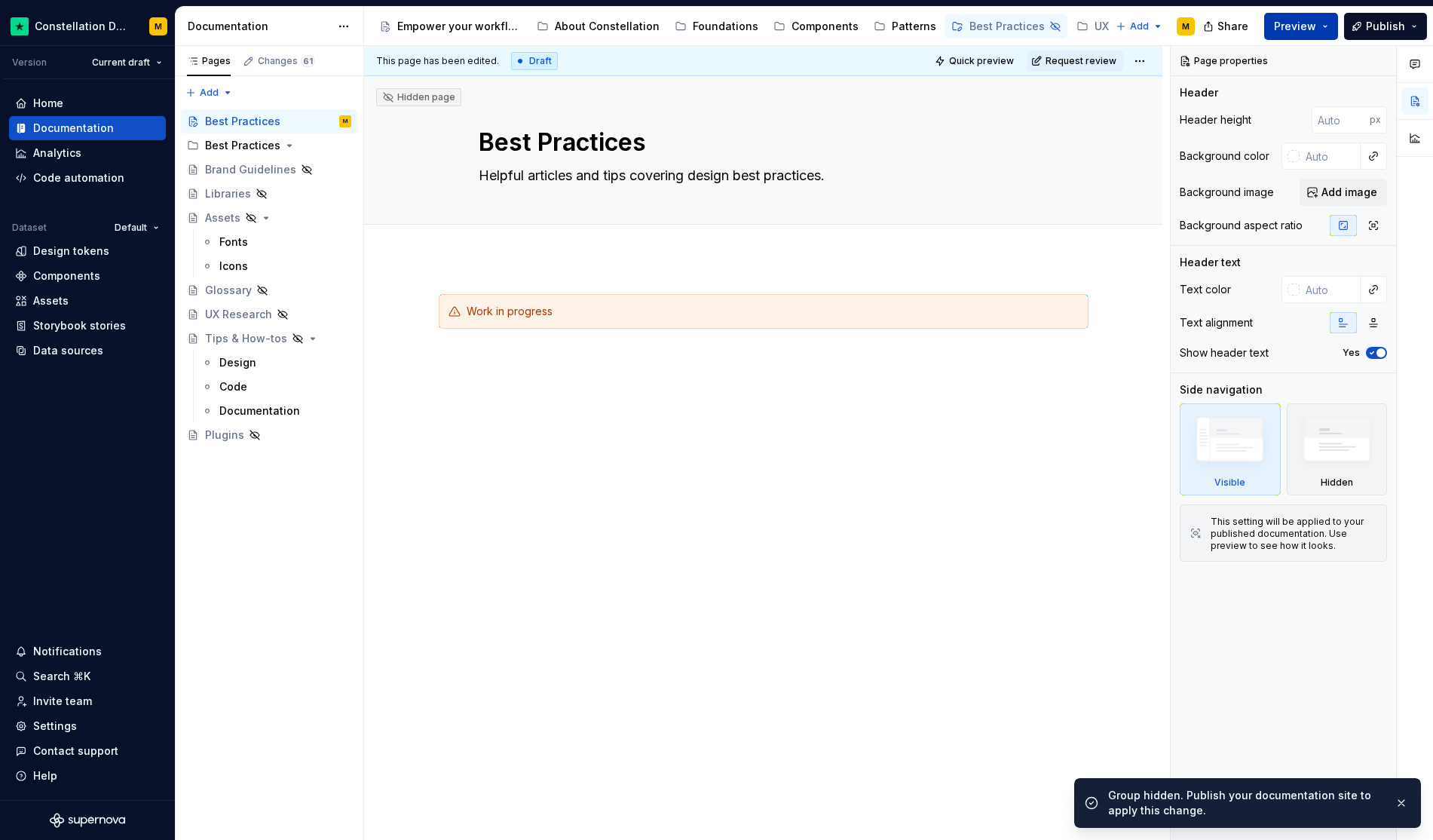
click at [1270, 26] on button "Preview" at bounding box center [1301, 27] width 74 height 27
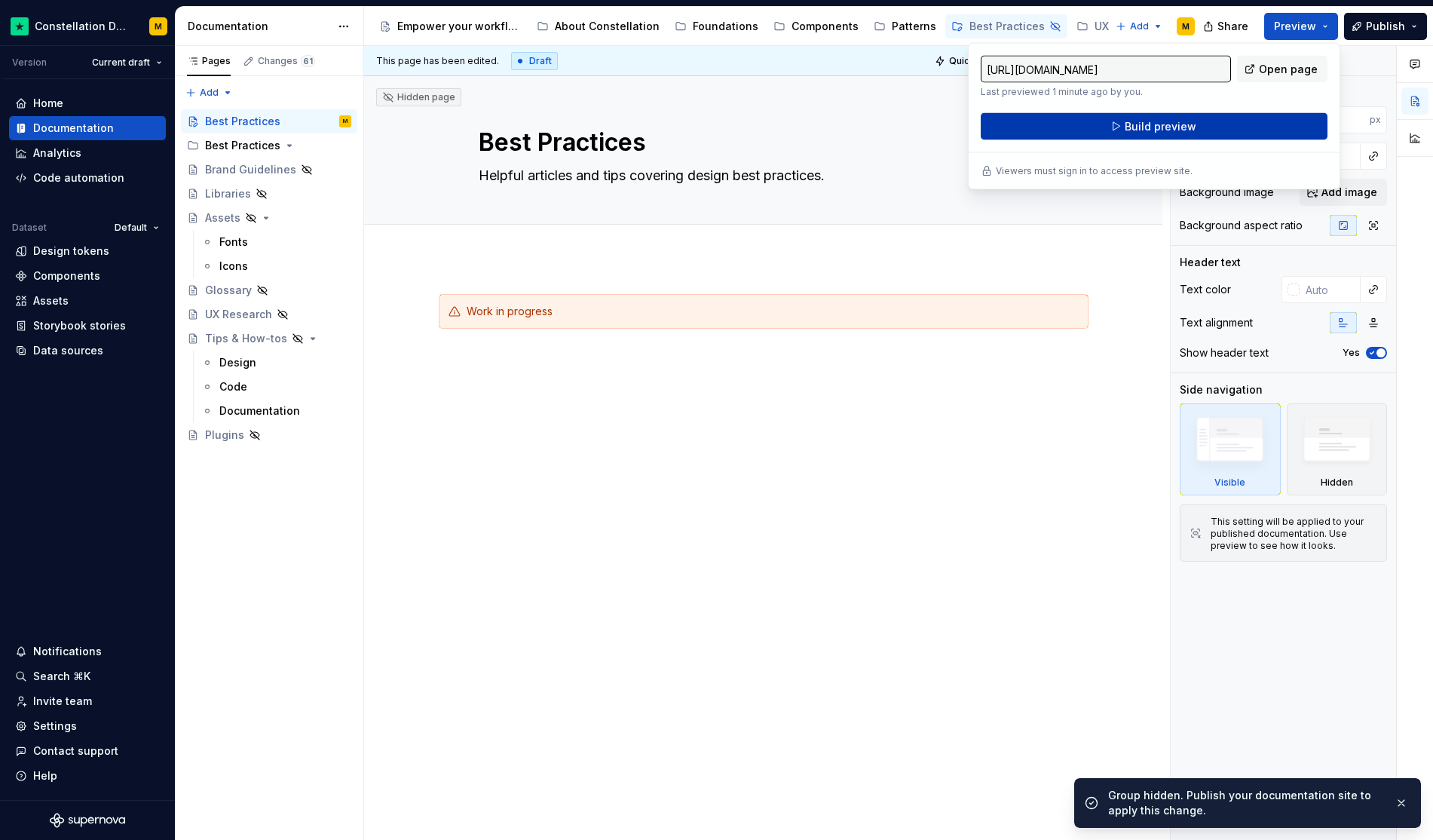
click at [1168, 134] on button "Build preview" at bounding box center [1154, 127] width 347 height 27
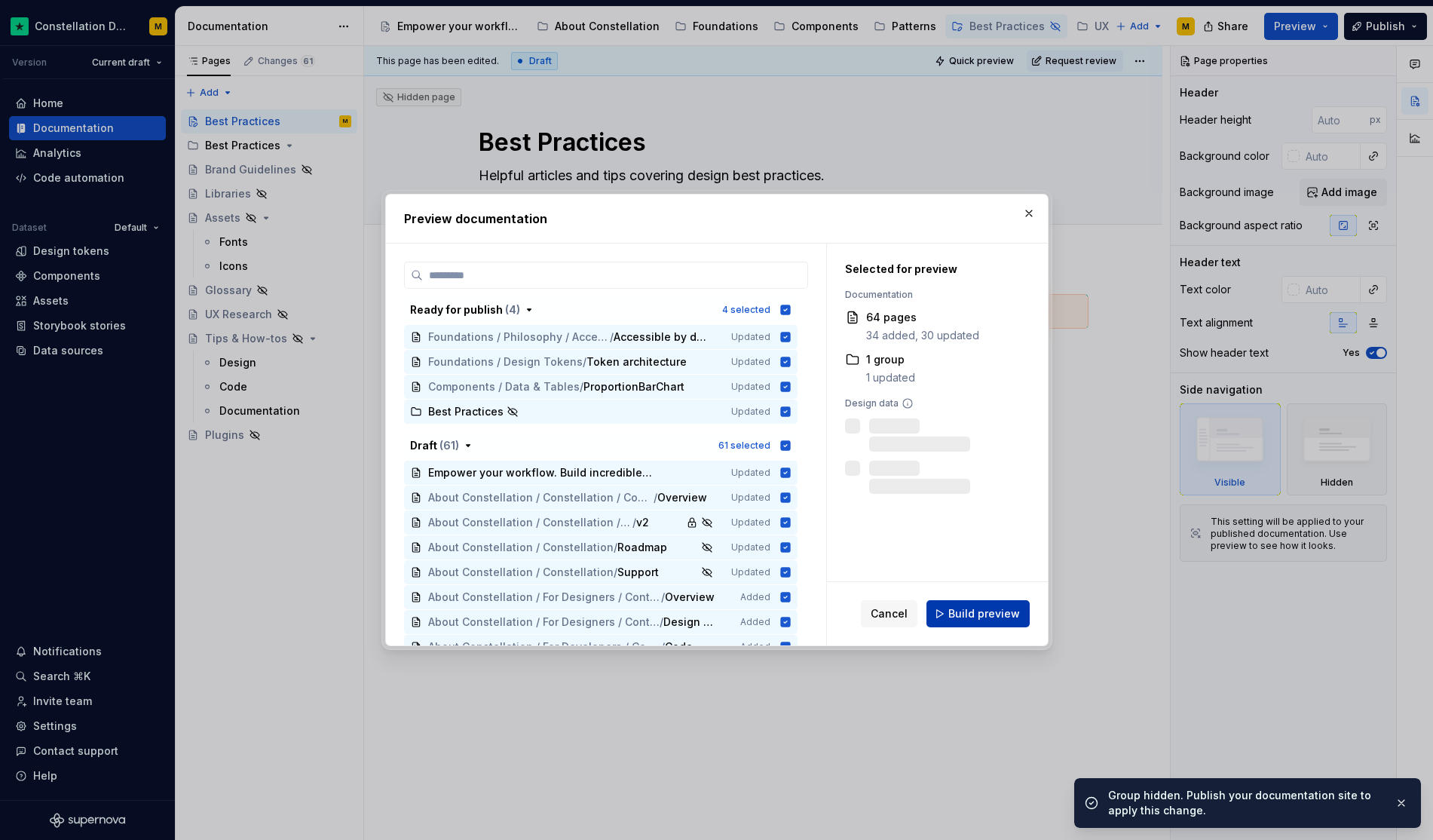
click at [978, 620] on span "Build preview" at bounding box center [984, 613] width 71 height 15
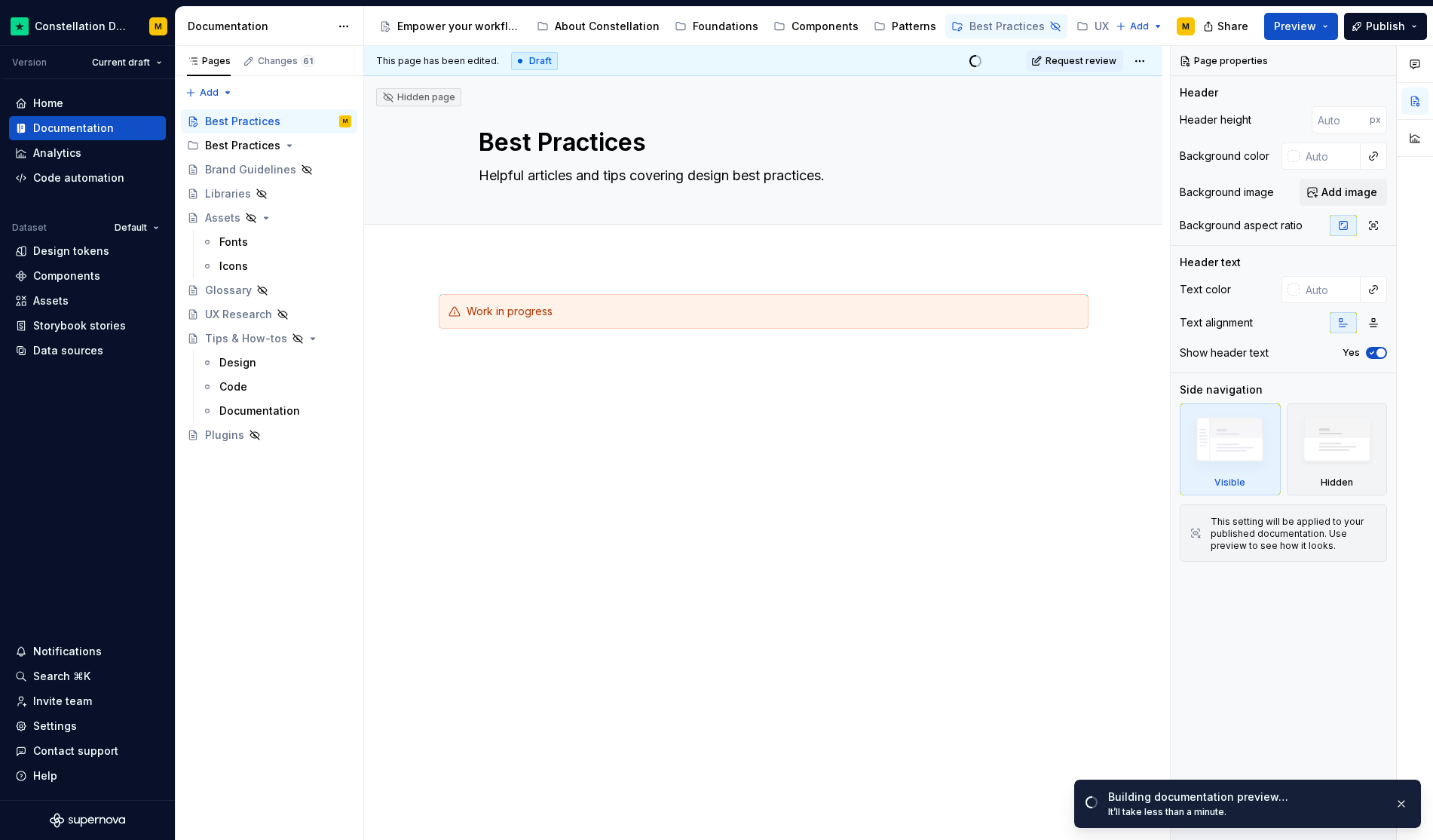
type textarea "*"
